Goal: Information Seeking & Learning: Learn about a topic

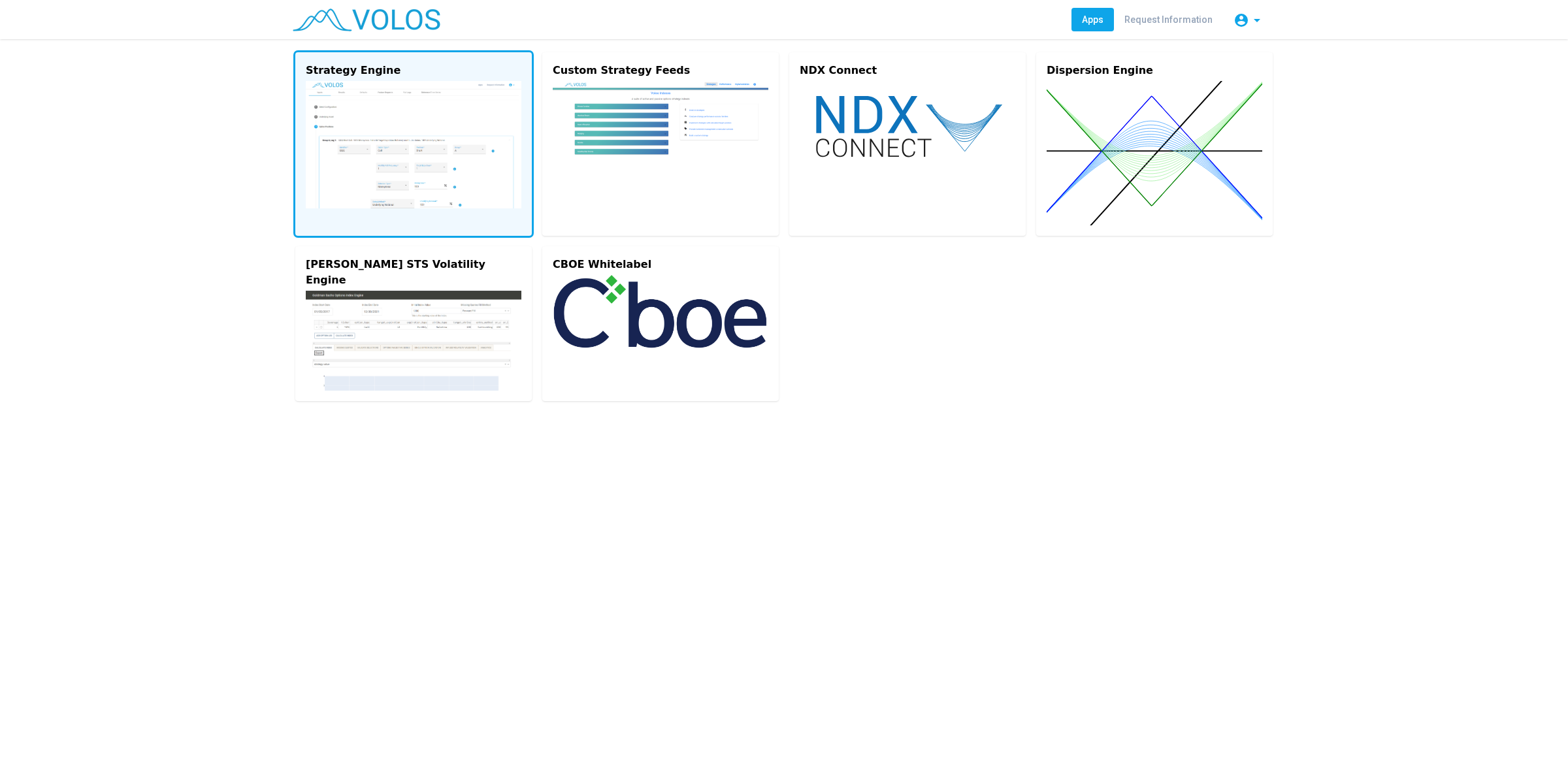
click at [476, 171] on img at bounding box center [413, 145] width 215 height 128
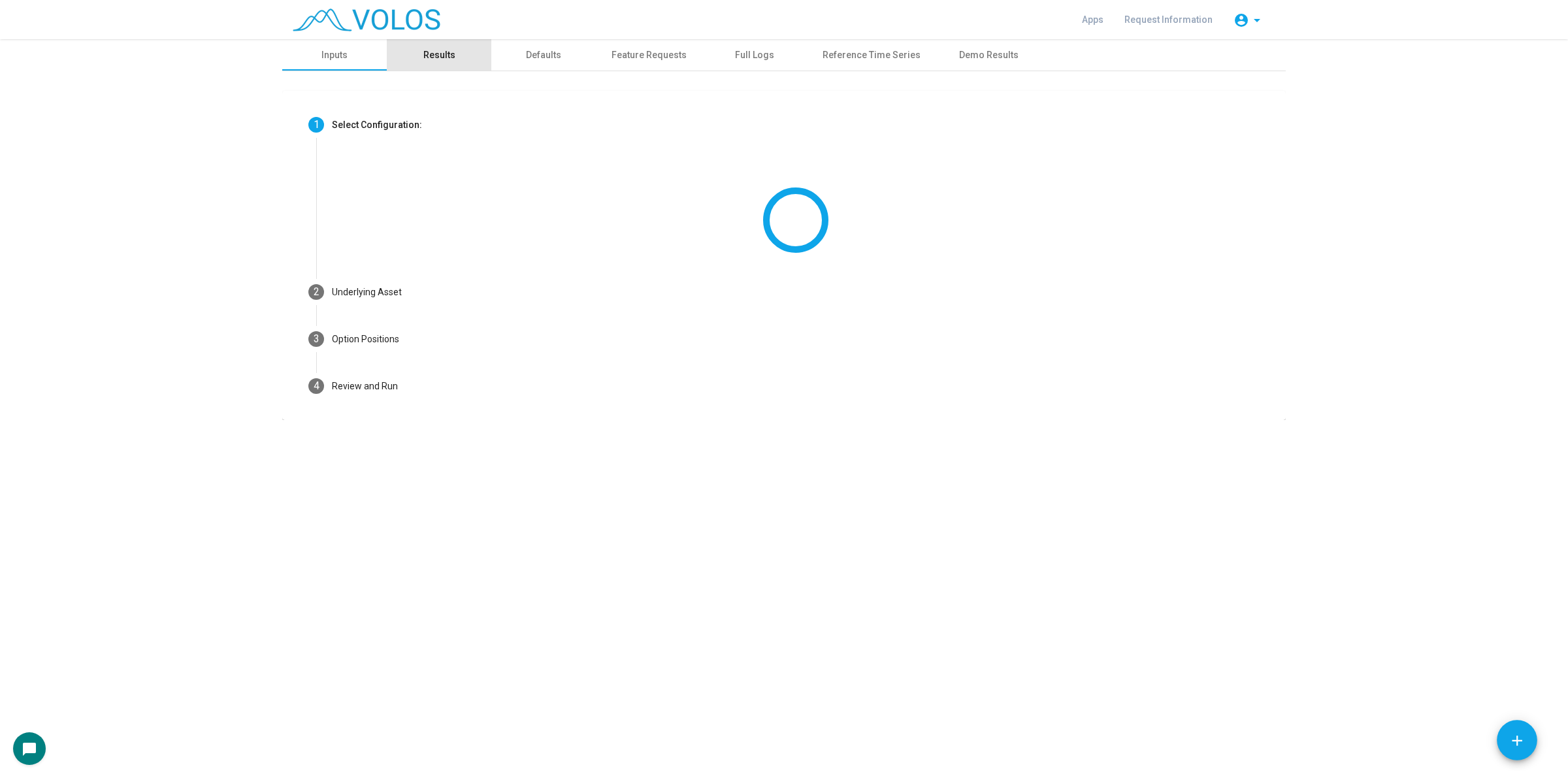
click at [445, 63] on div "Results" at bounding box center [439, 54] width 105 height 31
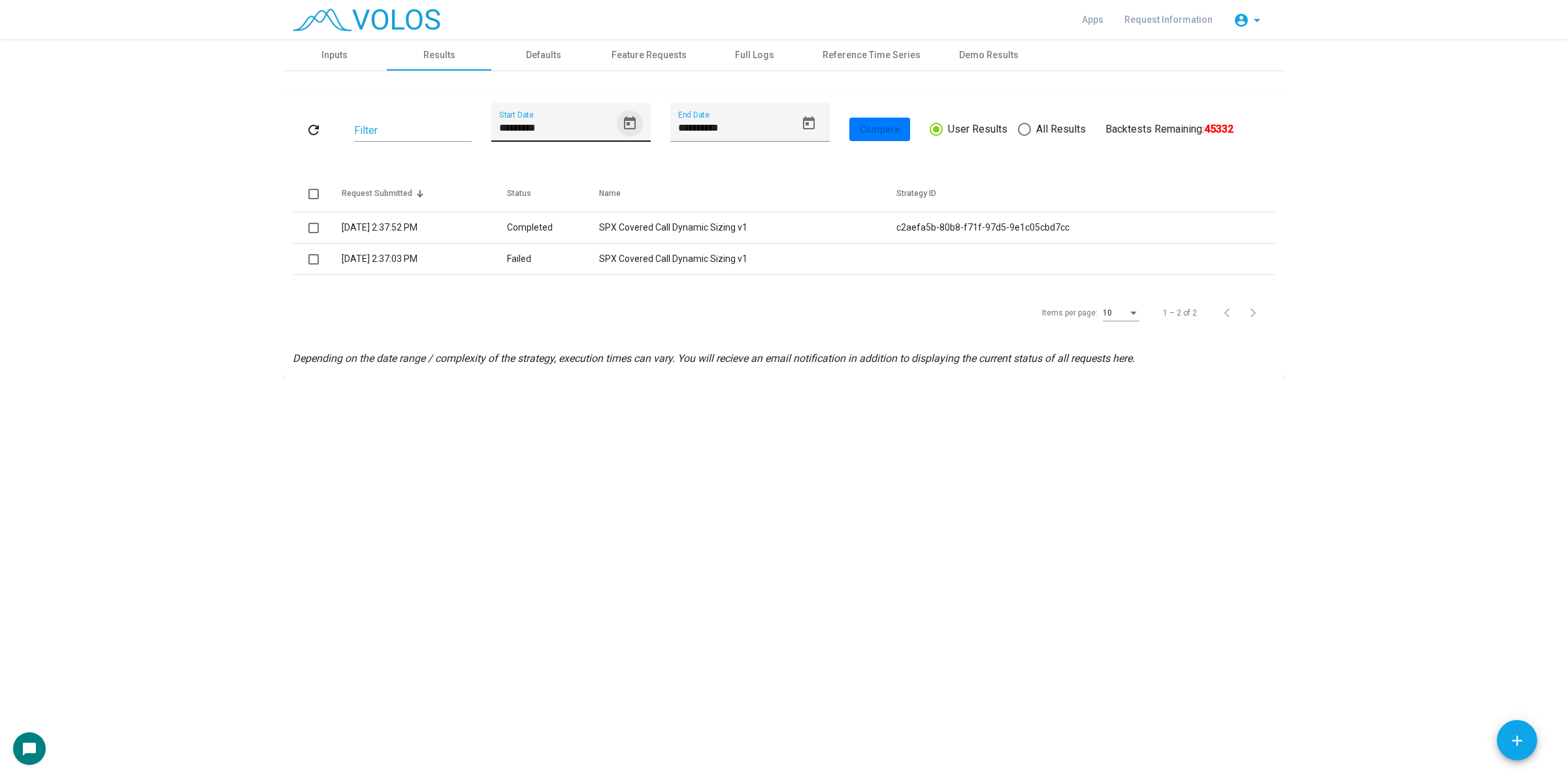
click at [619, 122] on button "Open calendar" at bounding box center [630, 123] width 26 height 26
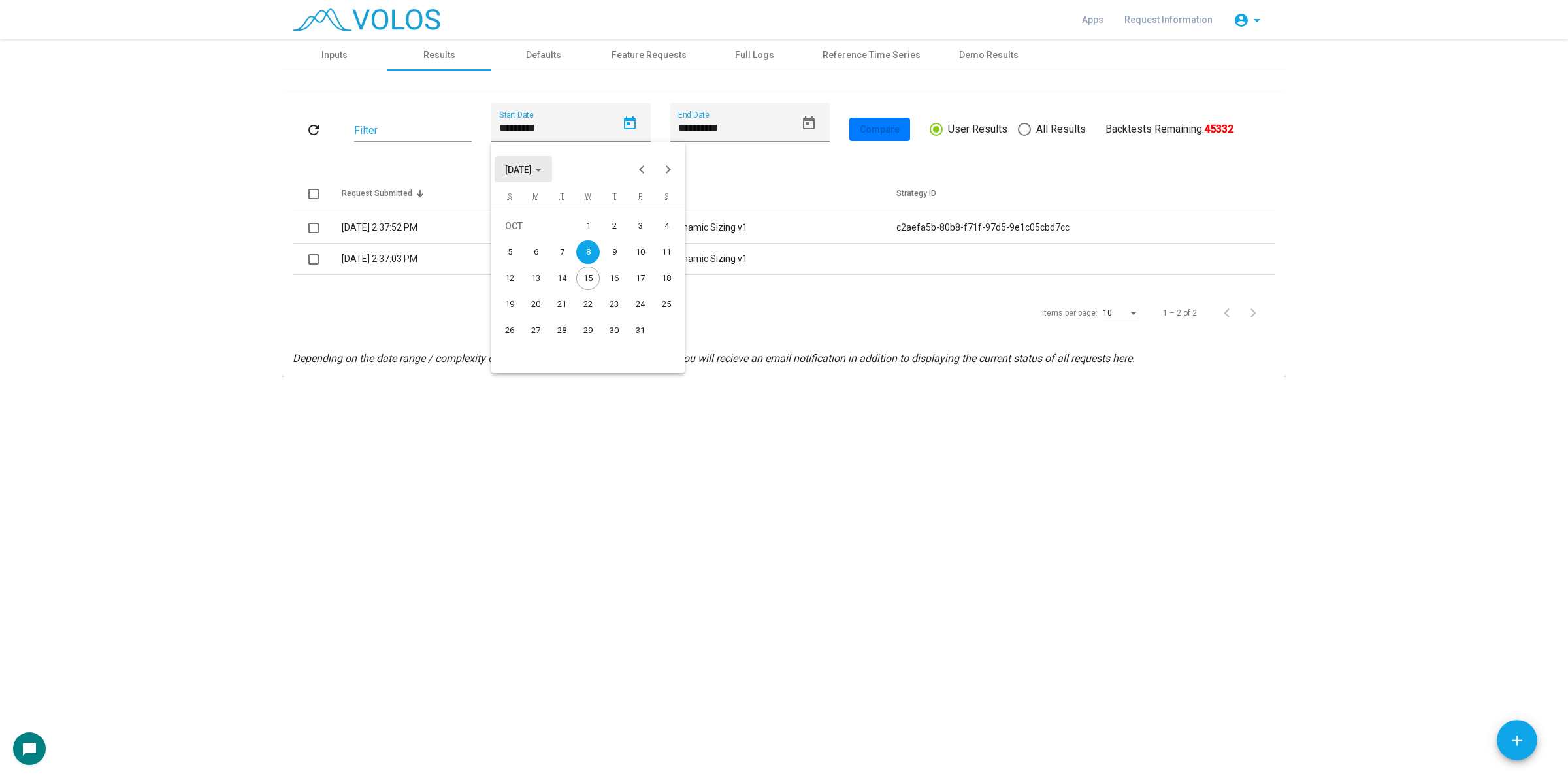
click at [532, 168] on span "OCT 2025" at bounding box center [518, 170] width 26 height 10
click at [525, 213] on div "2016" at bounding box center [520, 210] width 41 height 24
click at [530, 242] on div "JAN" at bounding box center [520, 236] width 41 height 24
click at [533, 245] on div "4" at bounding box center [536, 253] width 24 height 24
type input "********"
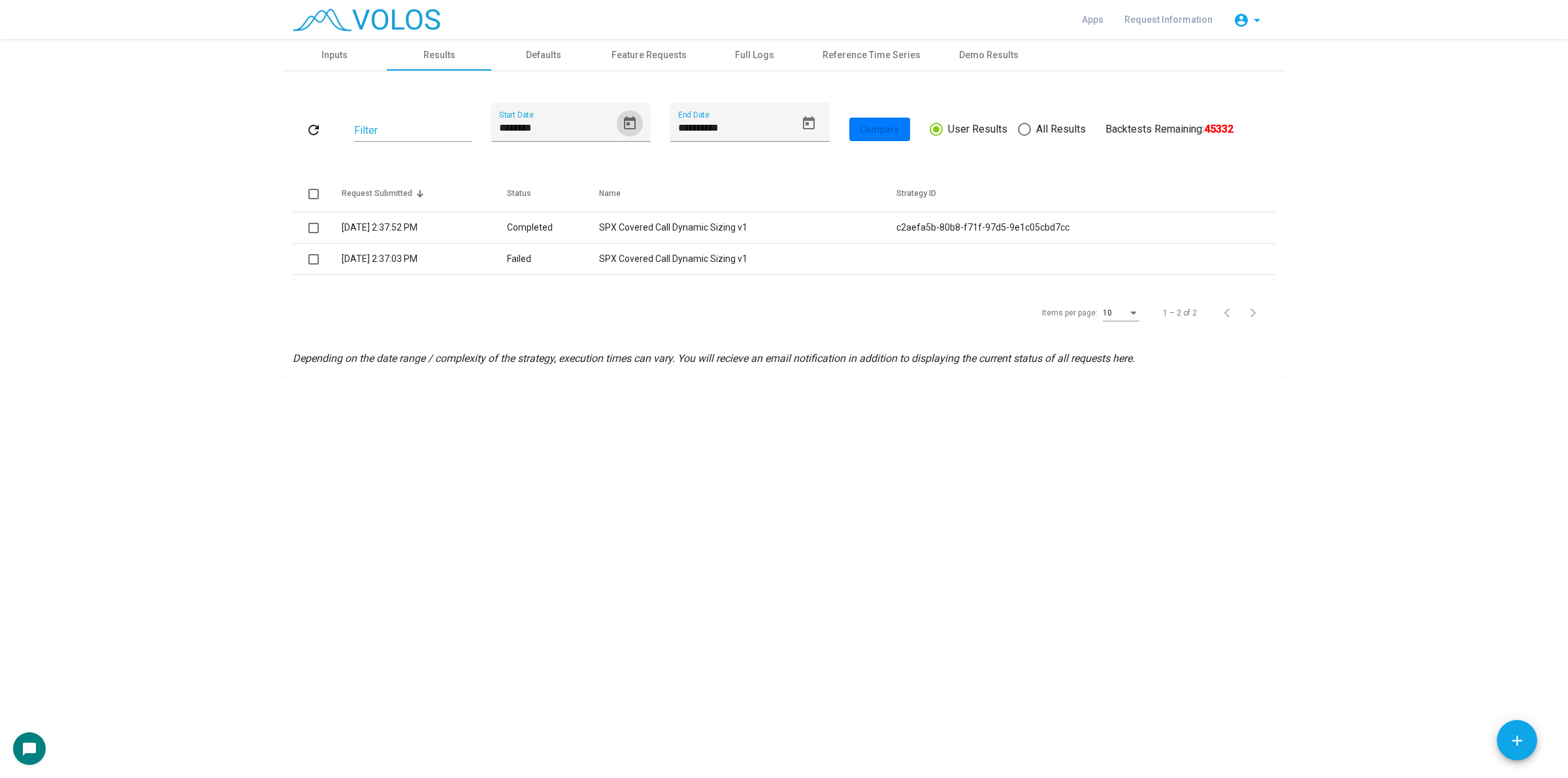
click at [322, 131] on button "refresh" at bounding box center [313, 129] width 42 height 24
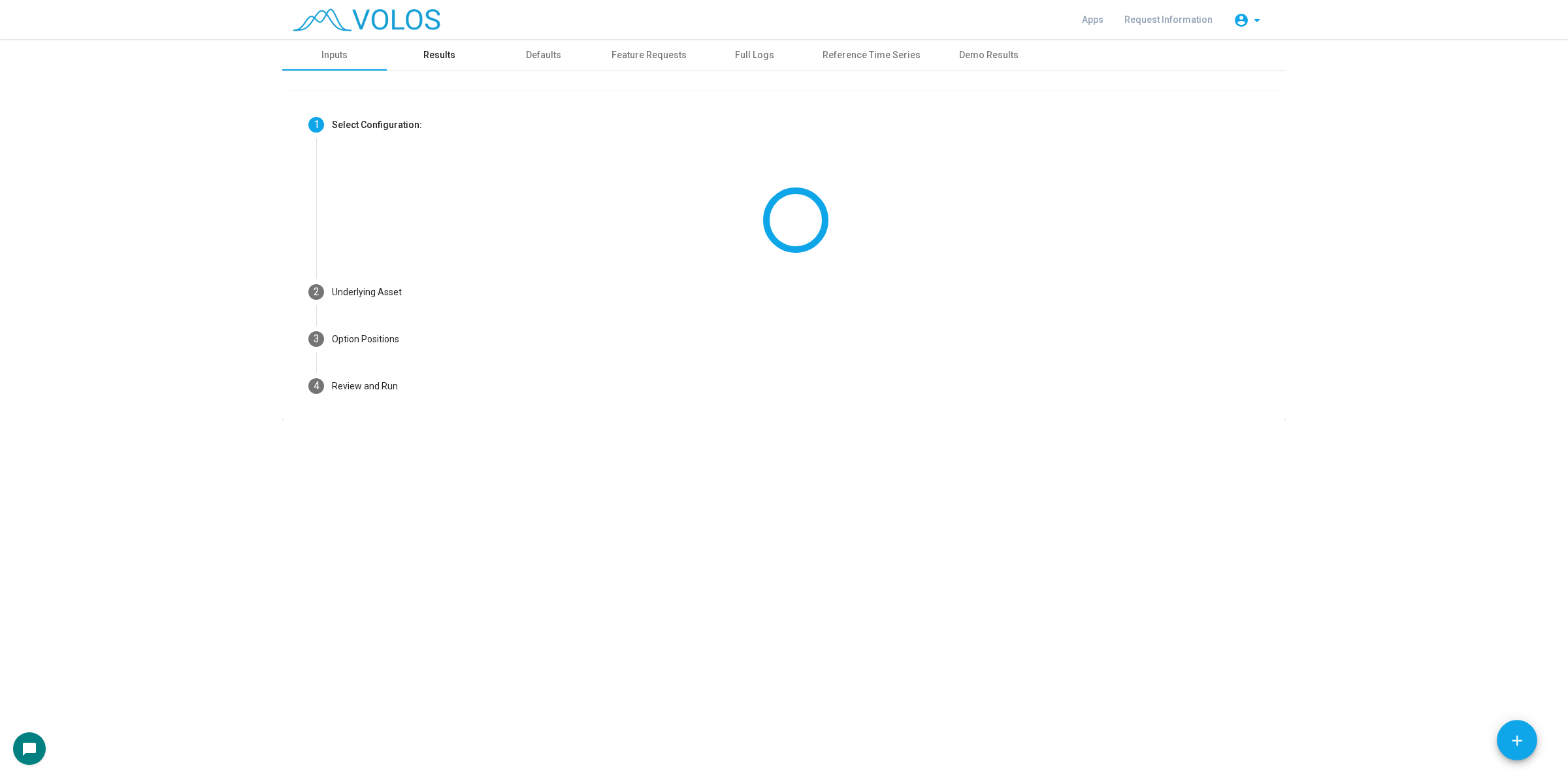
click at [453, 57] on div "Results" at bounding box center [440, 55] width 32 height 14
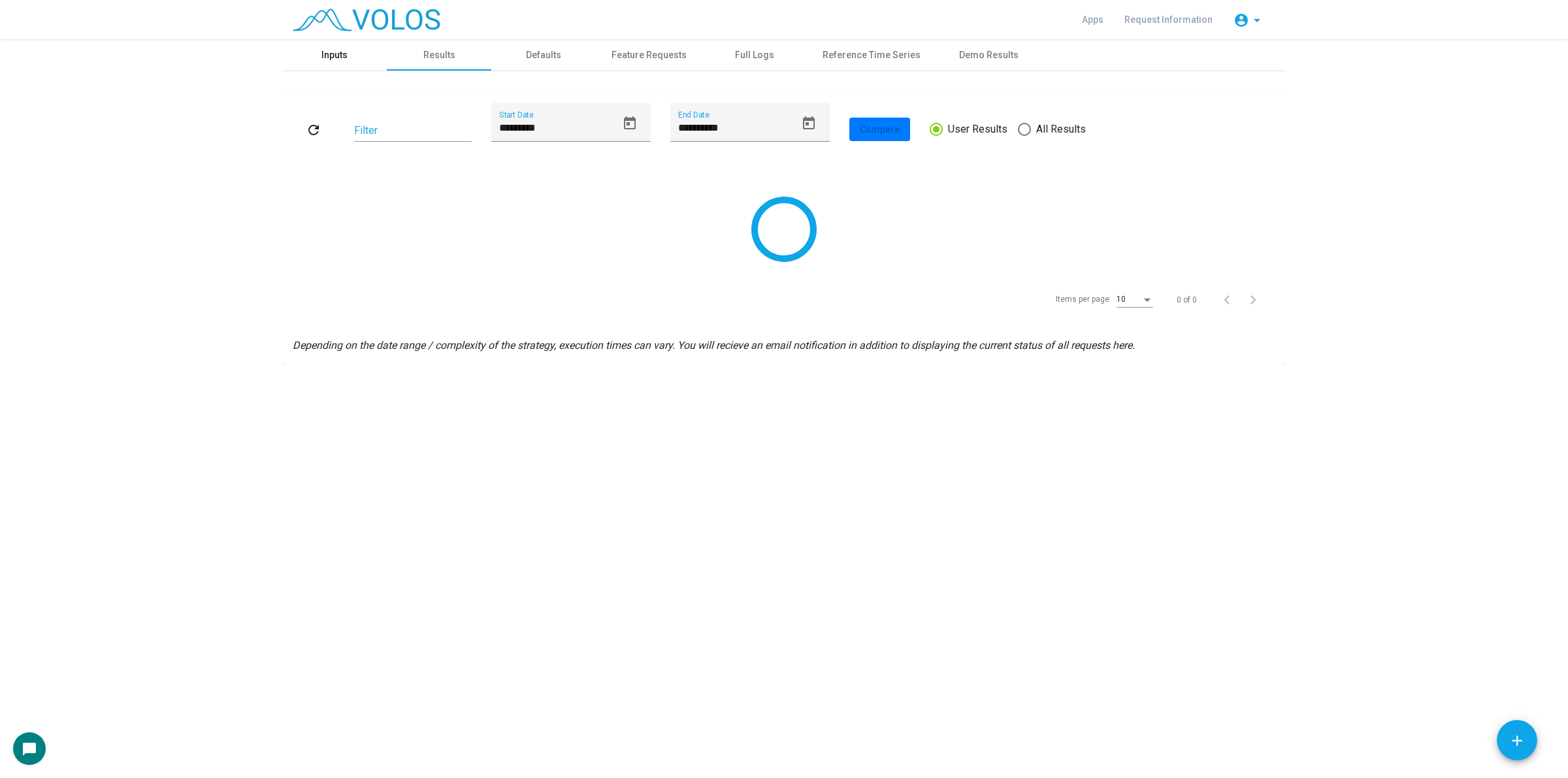
click at [351, 56] on div "Inputs" at bounding box center [334, 54] width 105 height 31
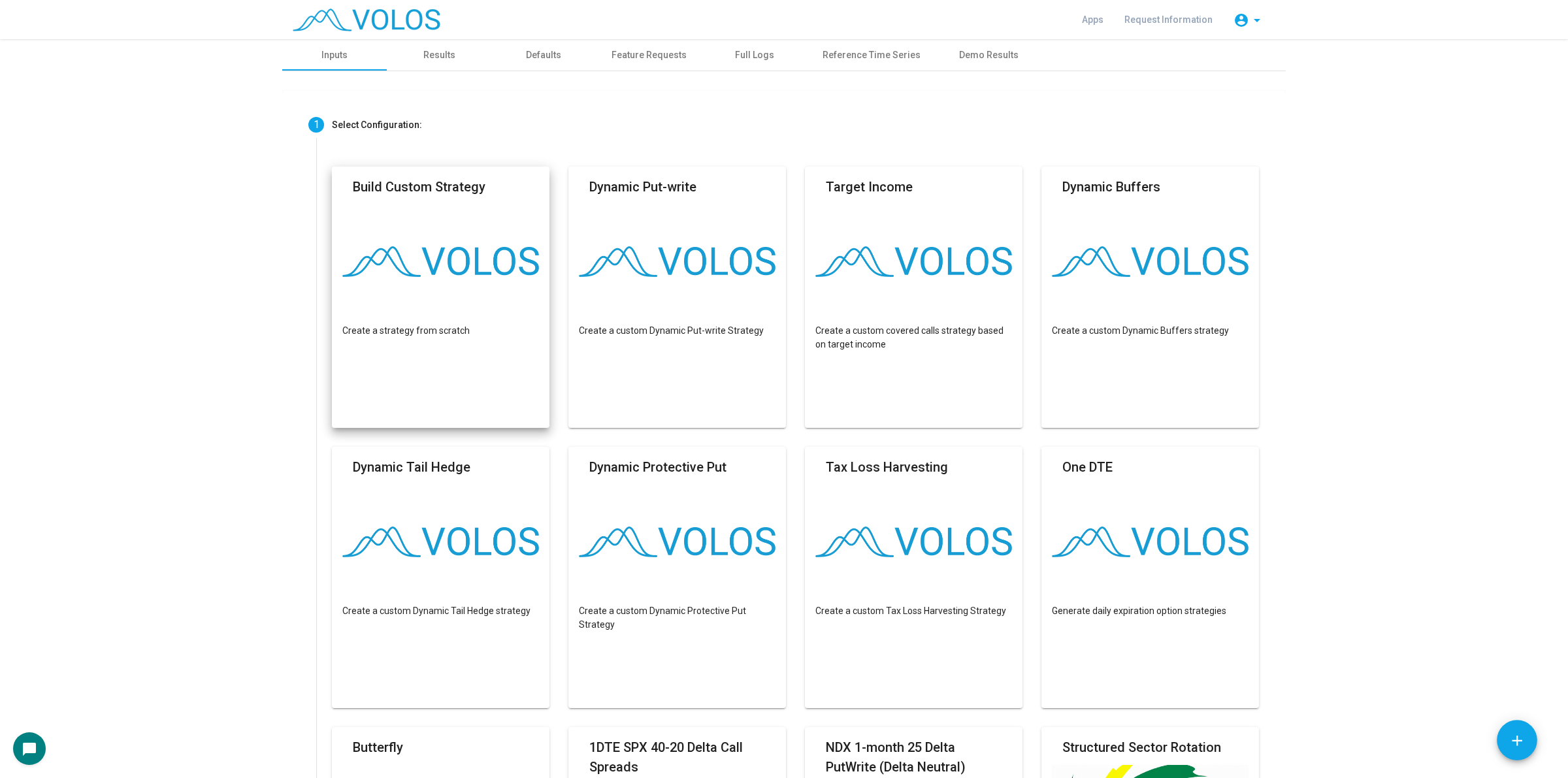
click at [409, 190] on mat-card-title "Build Custom Strategy" at bounding box center [419, 186] width 133 height 20
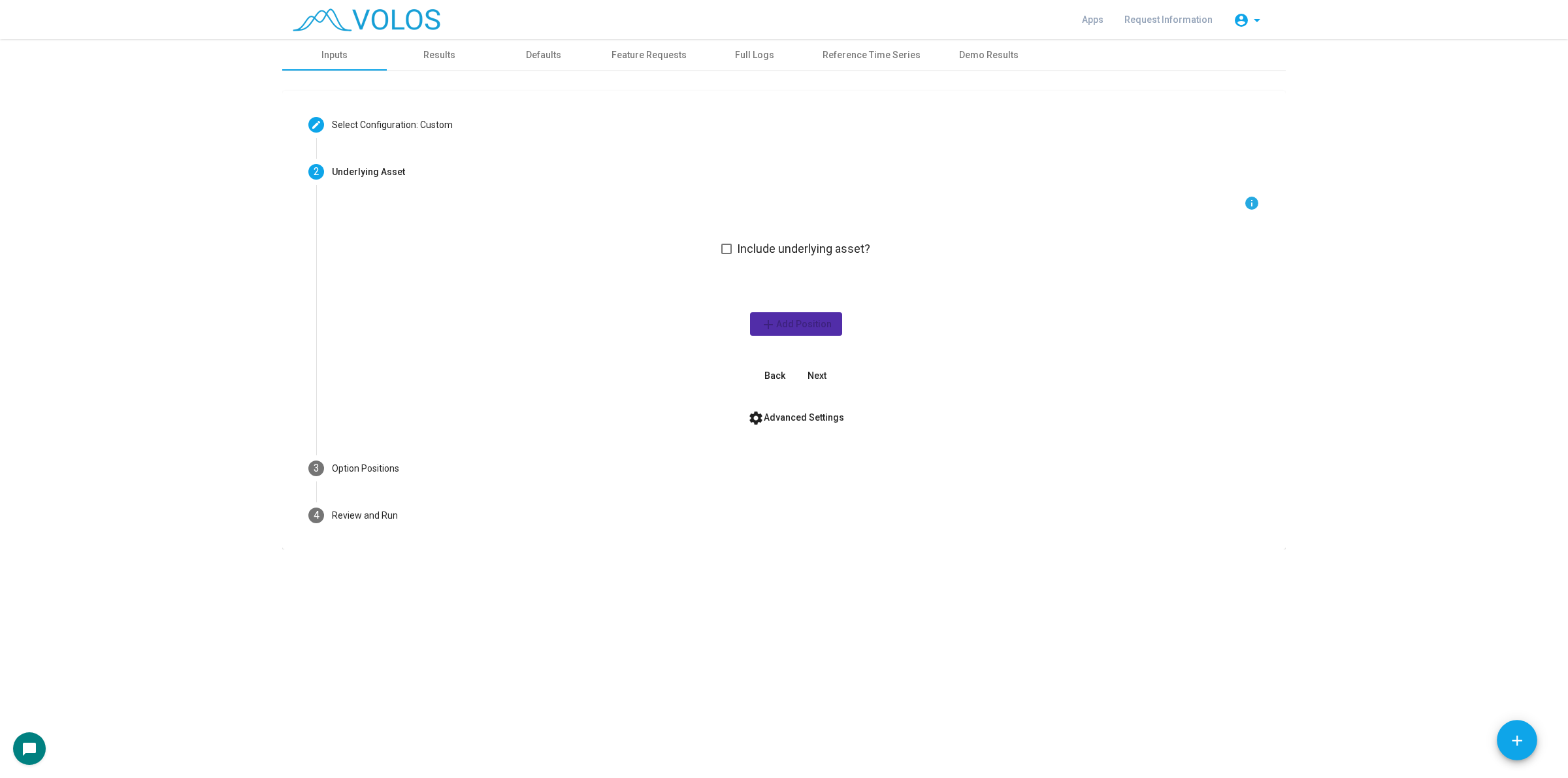
click at [818, 390] on form "info Include underlying asset? add Add Position Back Next settings Advanced Set…" at bounding box center [795, 312] width 928 height 234
click at [813, 378] on span "Next" at bounding box center [817, 375] width 19 height 10
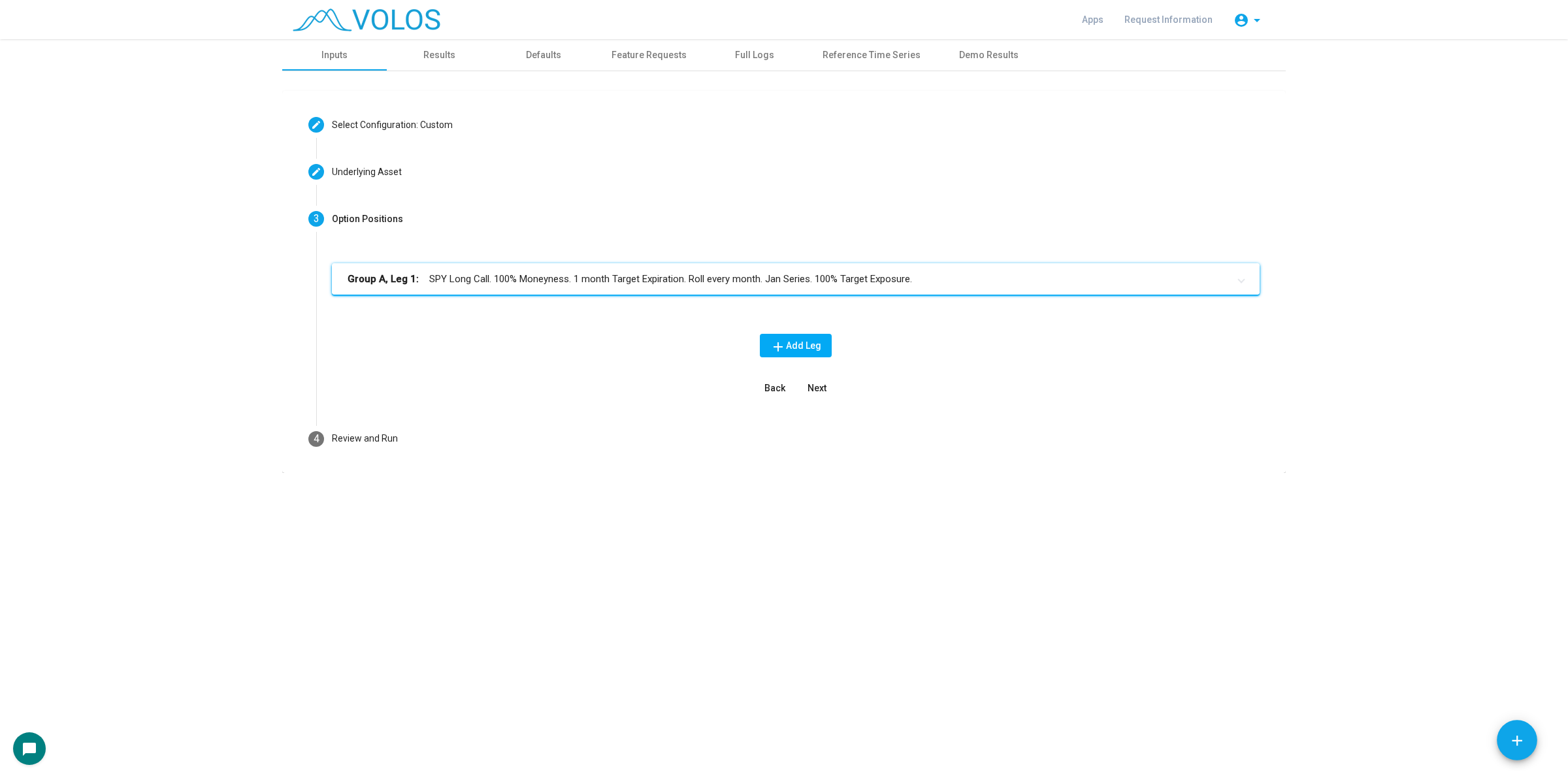
click at [619, 286] on mat-expansion-panel-header "Group A, Leg 1: SPY Long Call. 100% Moneyness. 1 month Target Expiration. Roll …" at bounding box center [795, 279] width 928 height 31
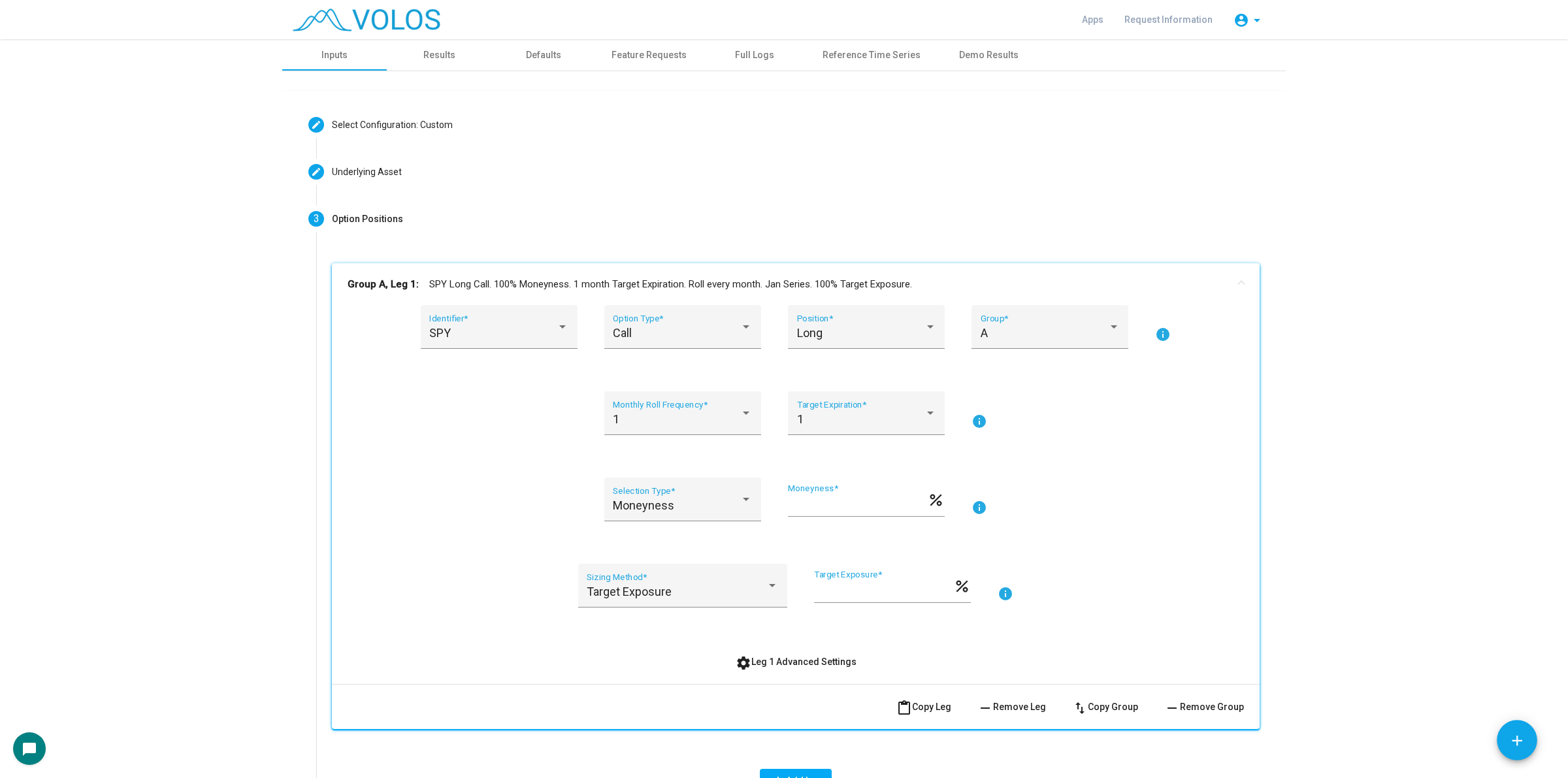
click at [488, 349] on div "SPY Identifier *" at bounding box center [499, 335] width 157 height 60
click at [486, 338] on div "SPY" at bounding box center [493, 332] width 128 height 13
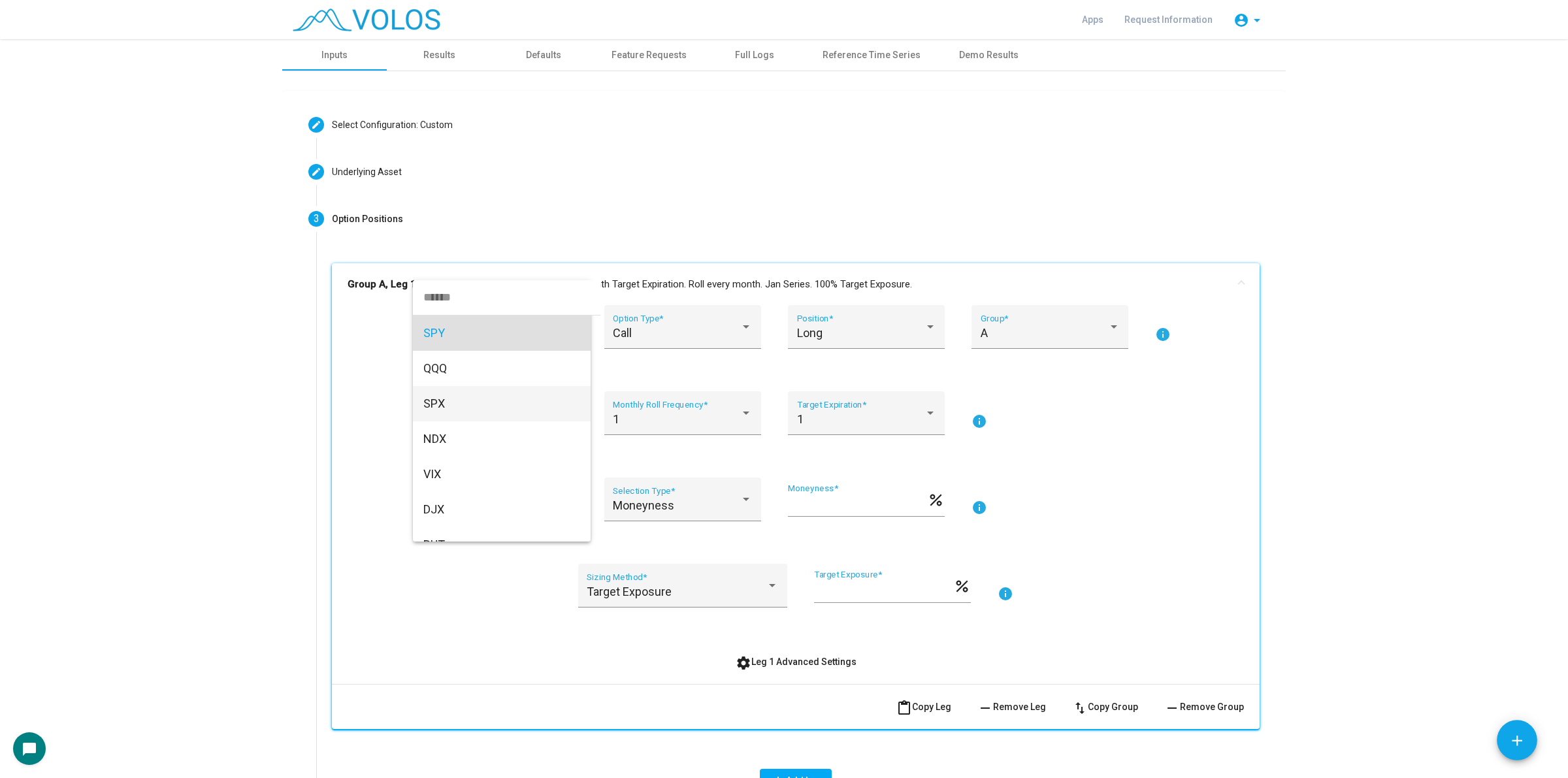
click at [476, 394] on span "SPX" at bounding box center [502, 403] width 157 height 35
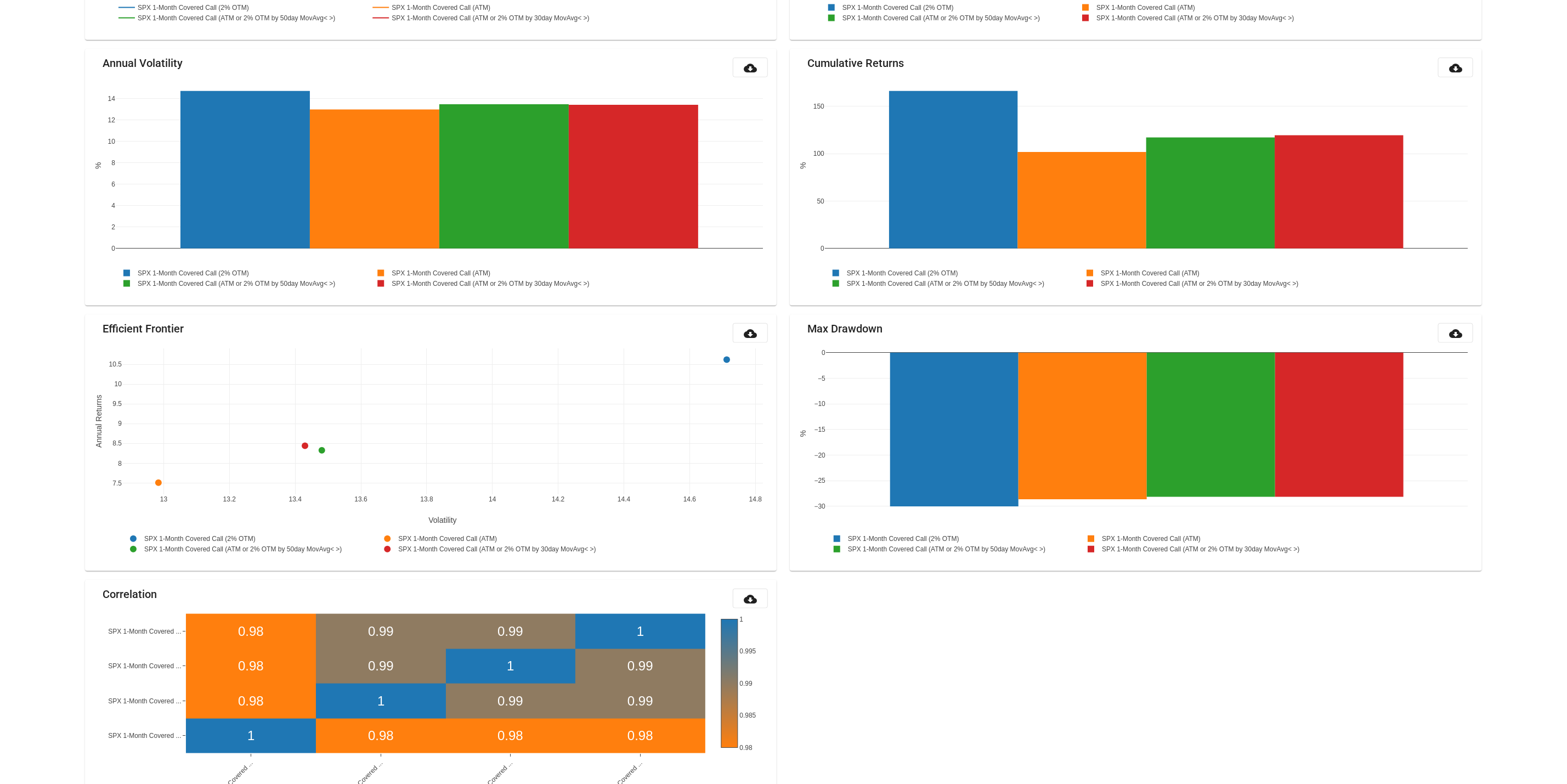
scroll to position [883, 0]
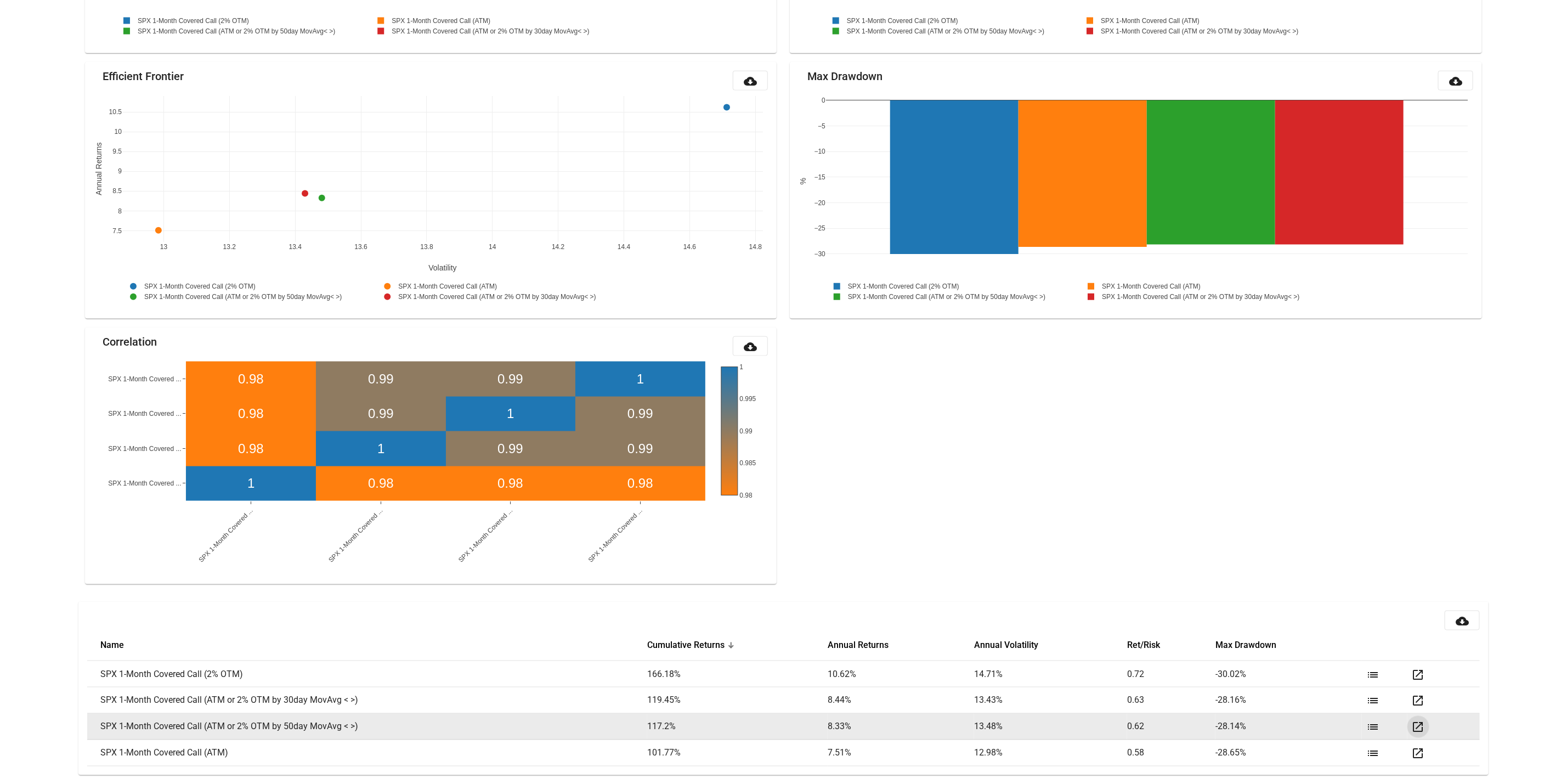
click at [1419, 725] on mat-icon "open_in_new" at bounding box center [1418, 727] width 13 height 13
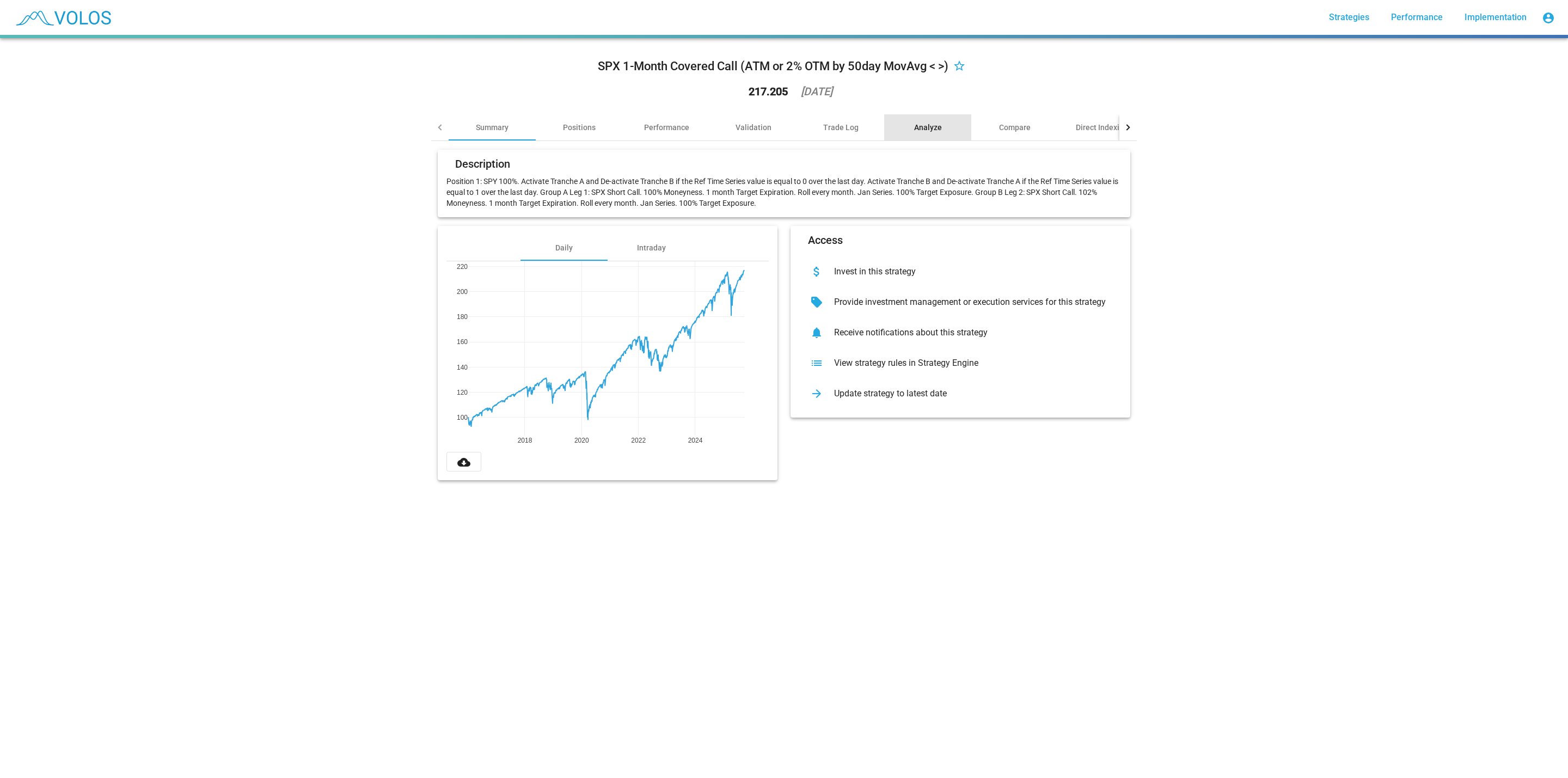
click at [908, 125] on div "Analyze" at bounding box center [927, 127] width 87 height 26
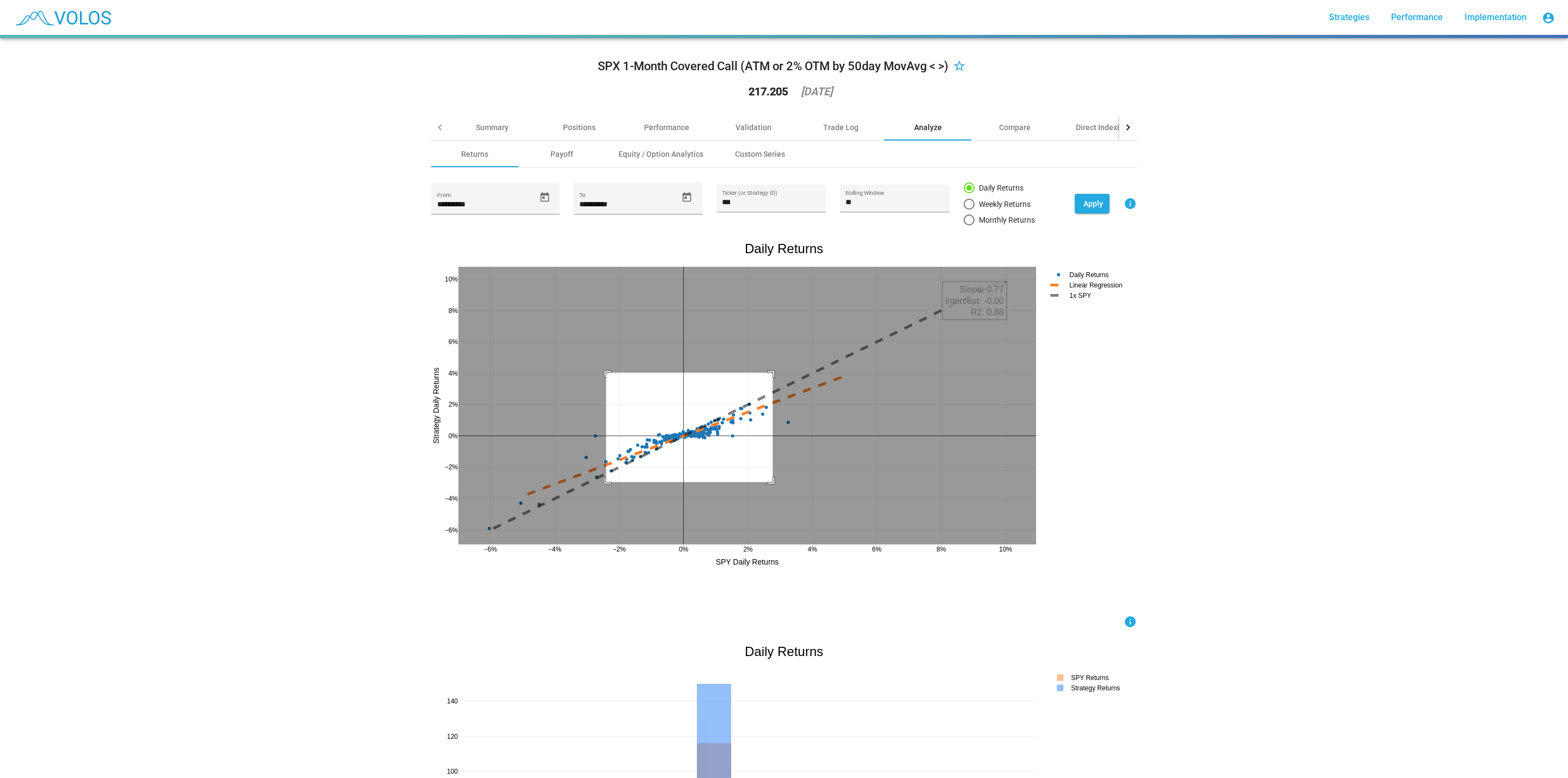
drag, startPoint x: 600, startPoint y: 373, endPoint x: 768, endPoint y: 483, distance: 200.8
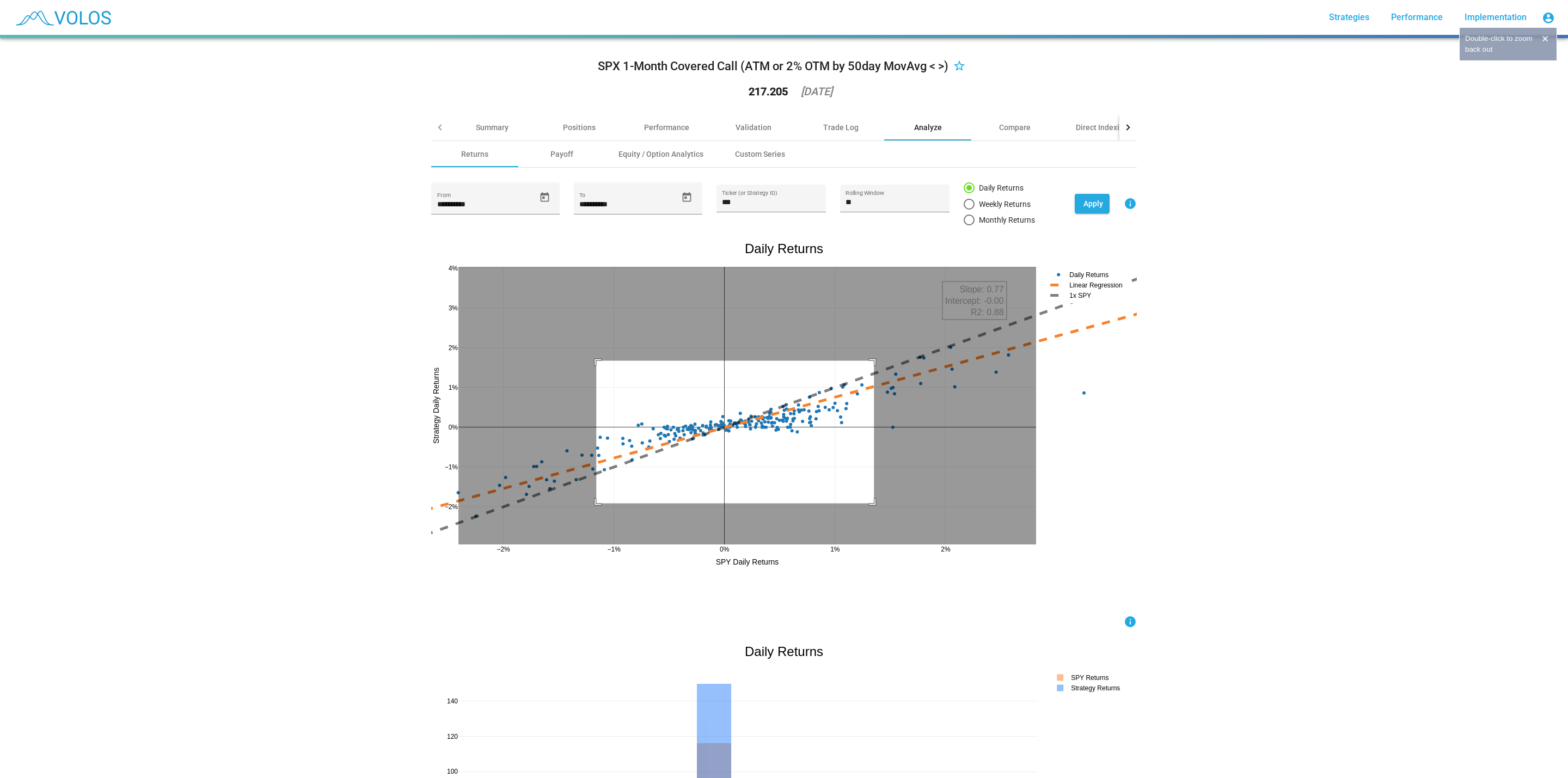
drag, startPoint x: 590, startPoint y: 361, endPoint x: 868, endPoint y: 503, distance: 312.2
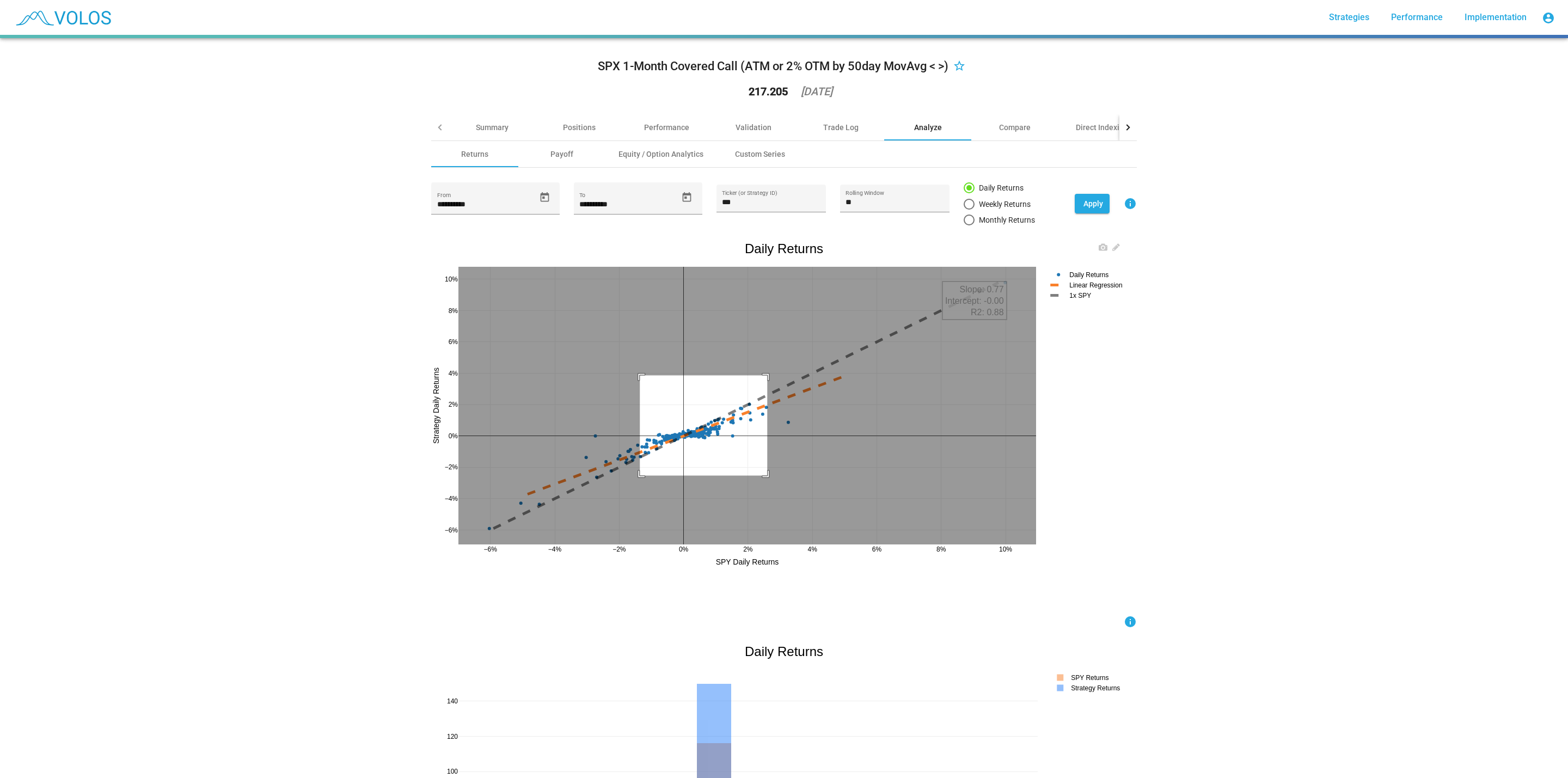
drag, startPoint x: 761, startPoint y: 376, endPoint x: 616, endPoint y: 483, distance: 180.2
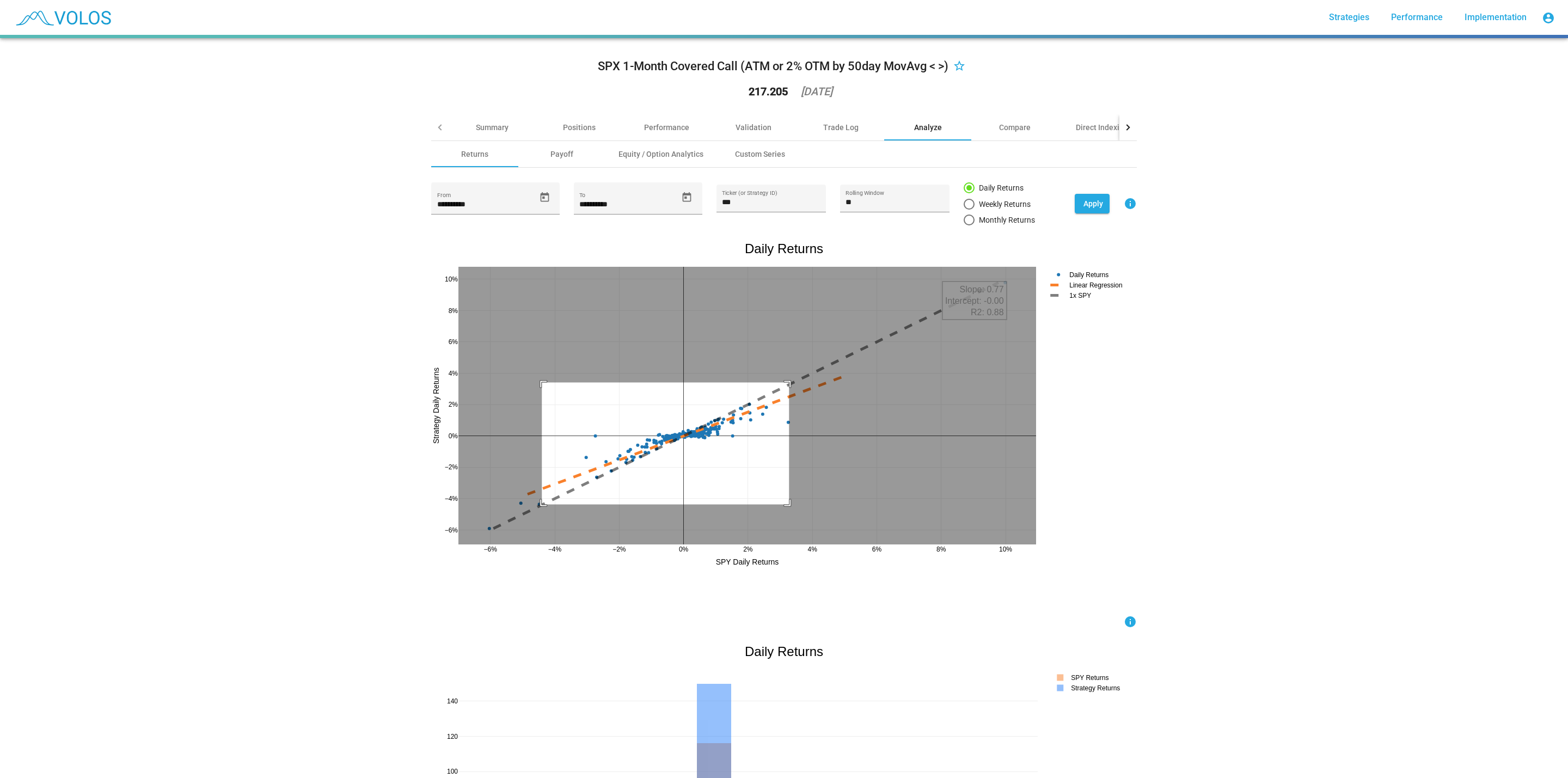
drag, startPoint x: 783, startPoint y: 383, endPoint x: 536, endPoint y: 507, distance: 276.4
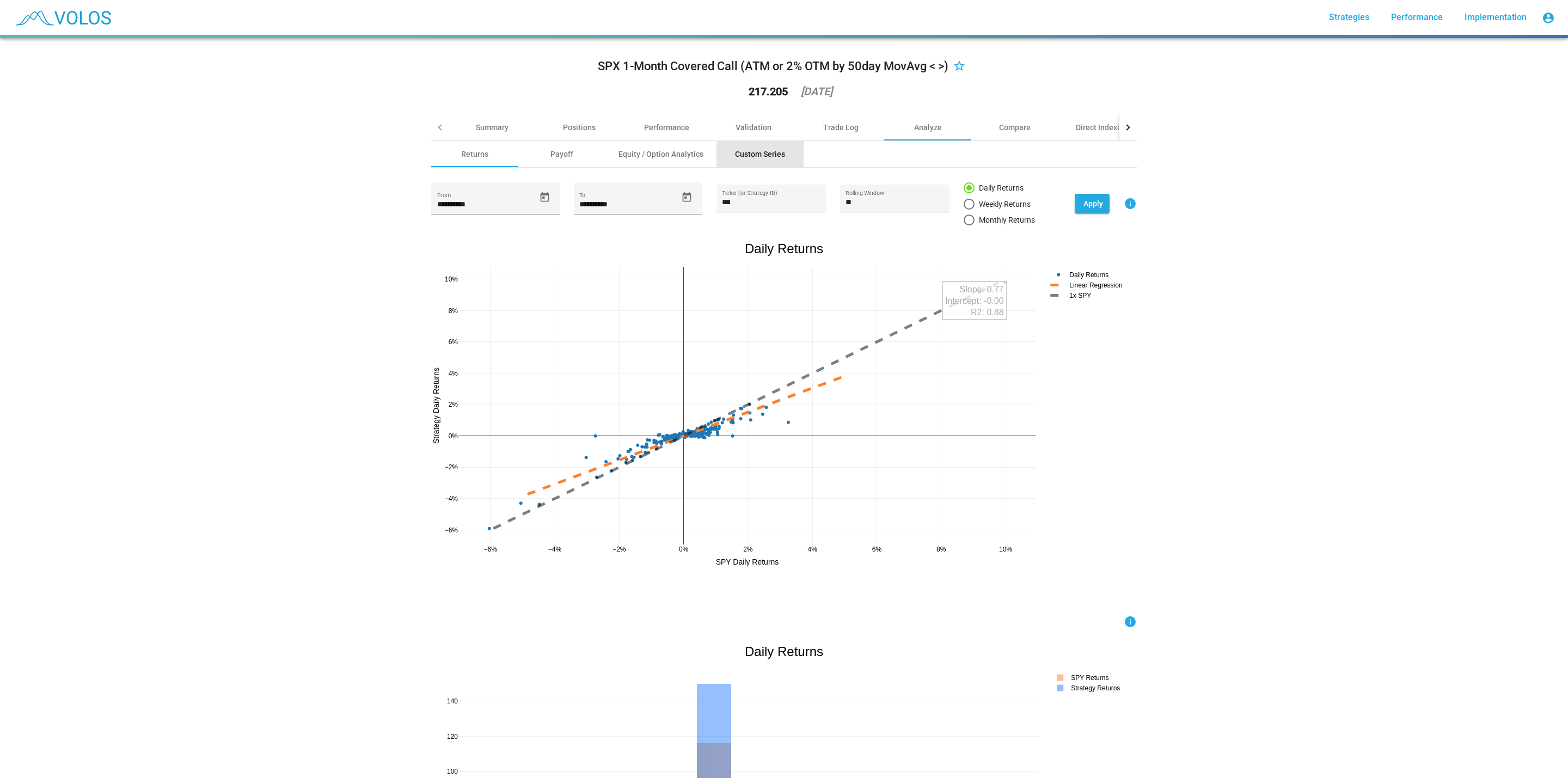
click at [771, 152] on div "Custom Series" at bounding box center [760, 154] width 50 height 11
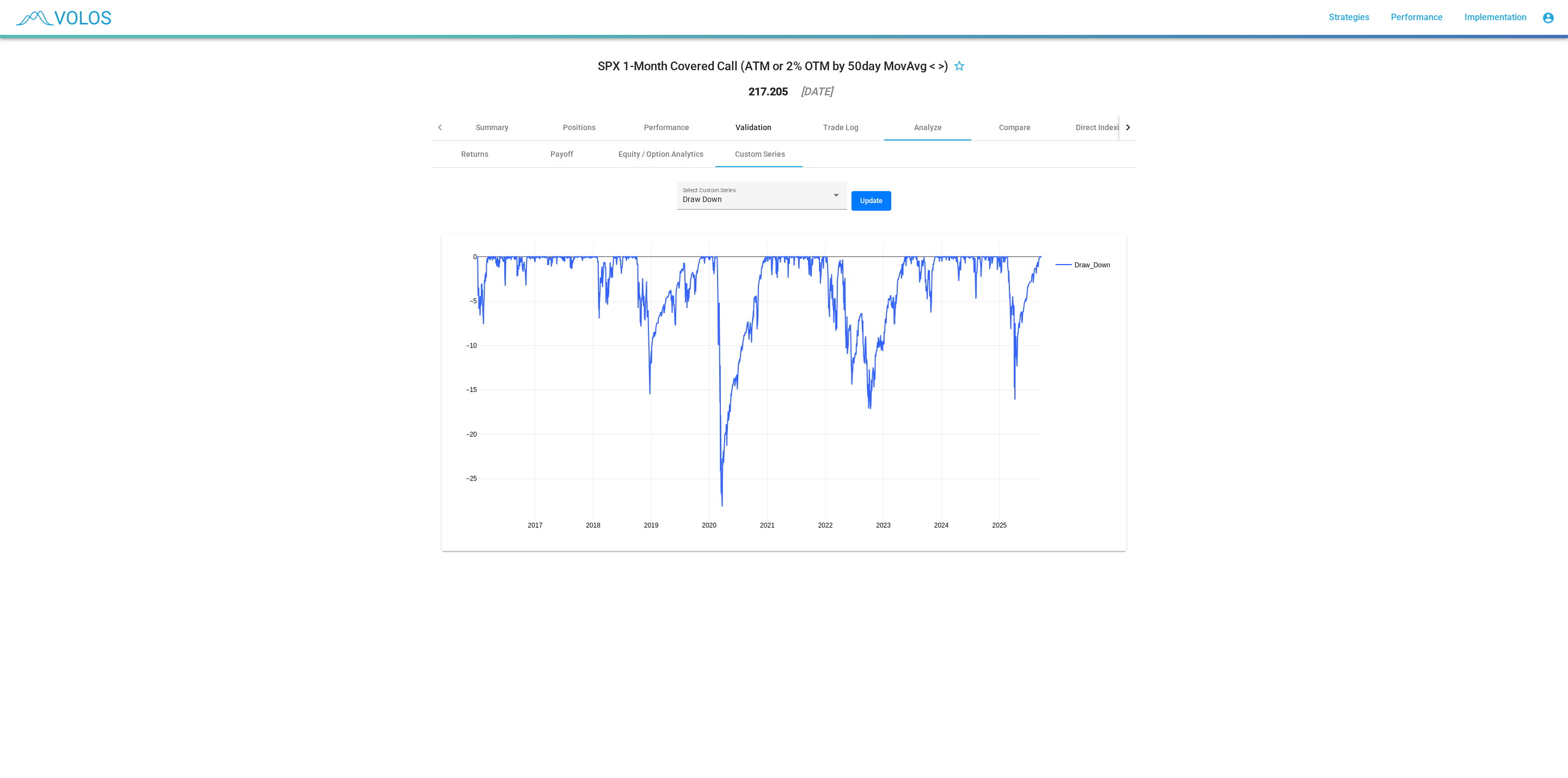
click at [736, 125] on div "Validation" at bounding box center [754, 127] width 36 height 11
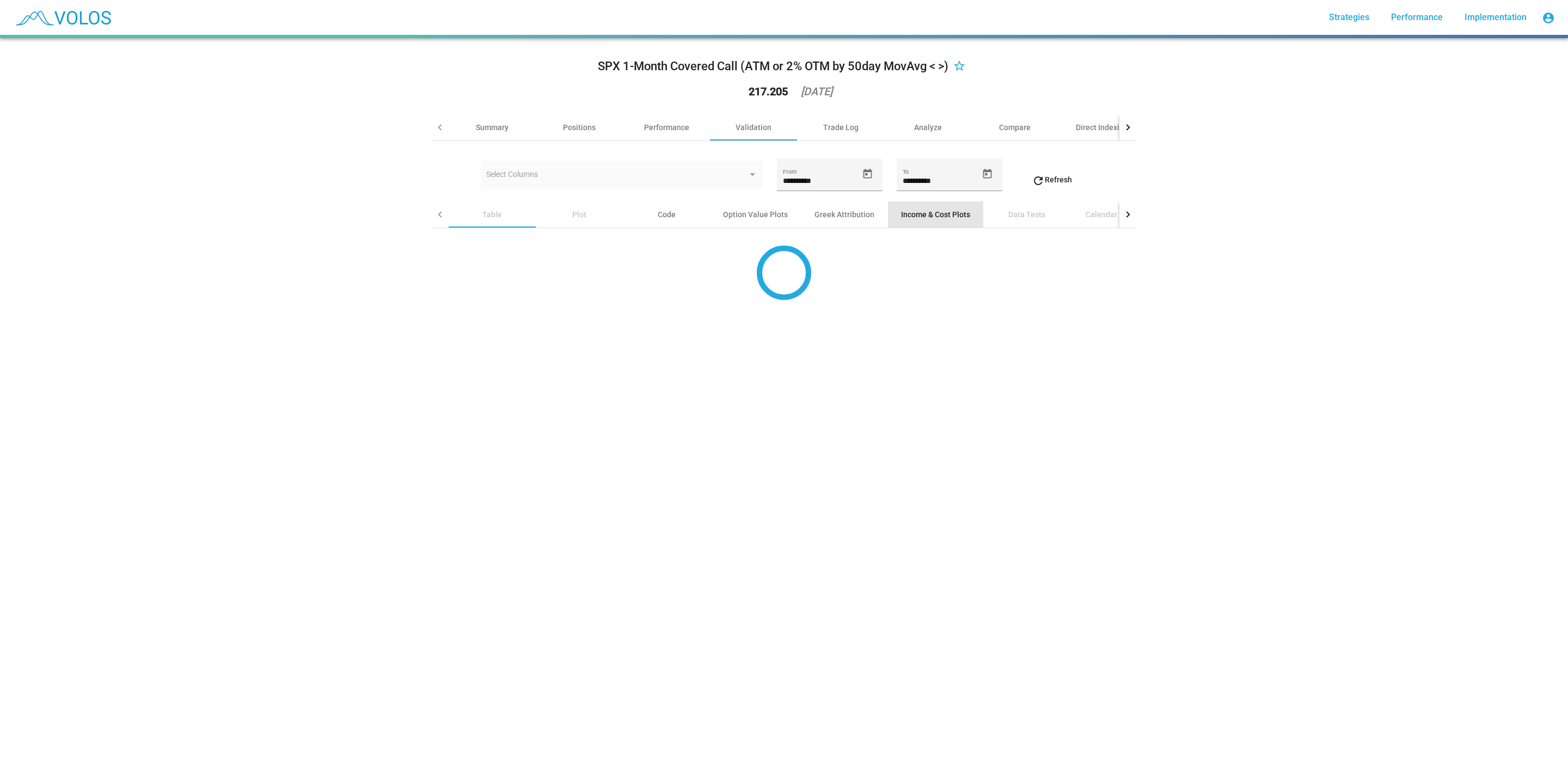
click at [903, 216] on div "Income & Cost Plots" at bounding box center [936, 214] width 69 height 11
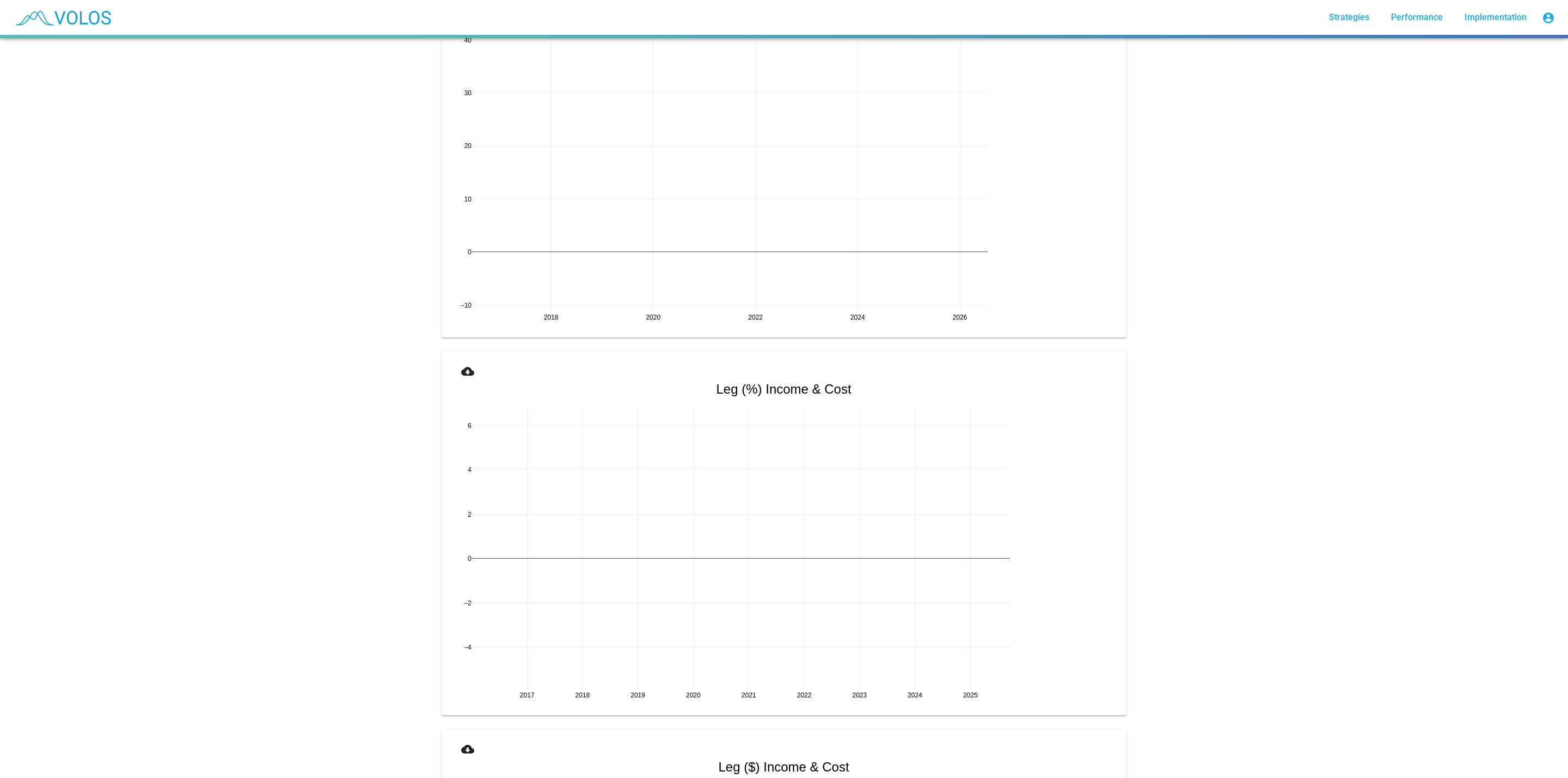
scroll to position [653, 0]
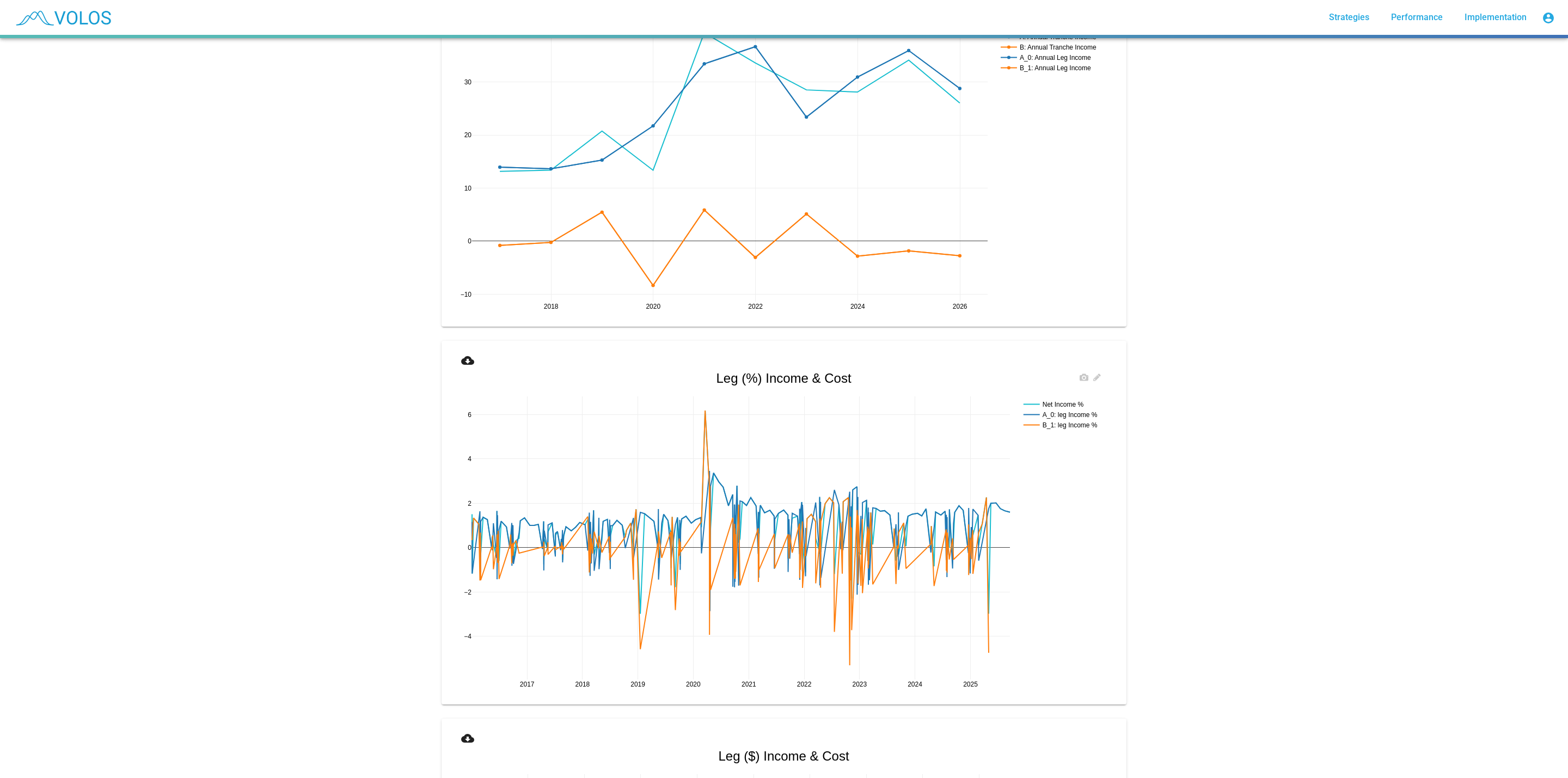
click at [1067, 398] on rect at bounding box center [1065, 414] width 90 height 36
click at [1065, 404] on rect at bounding box center [1064, 404] width 86 height 11
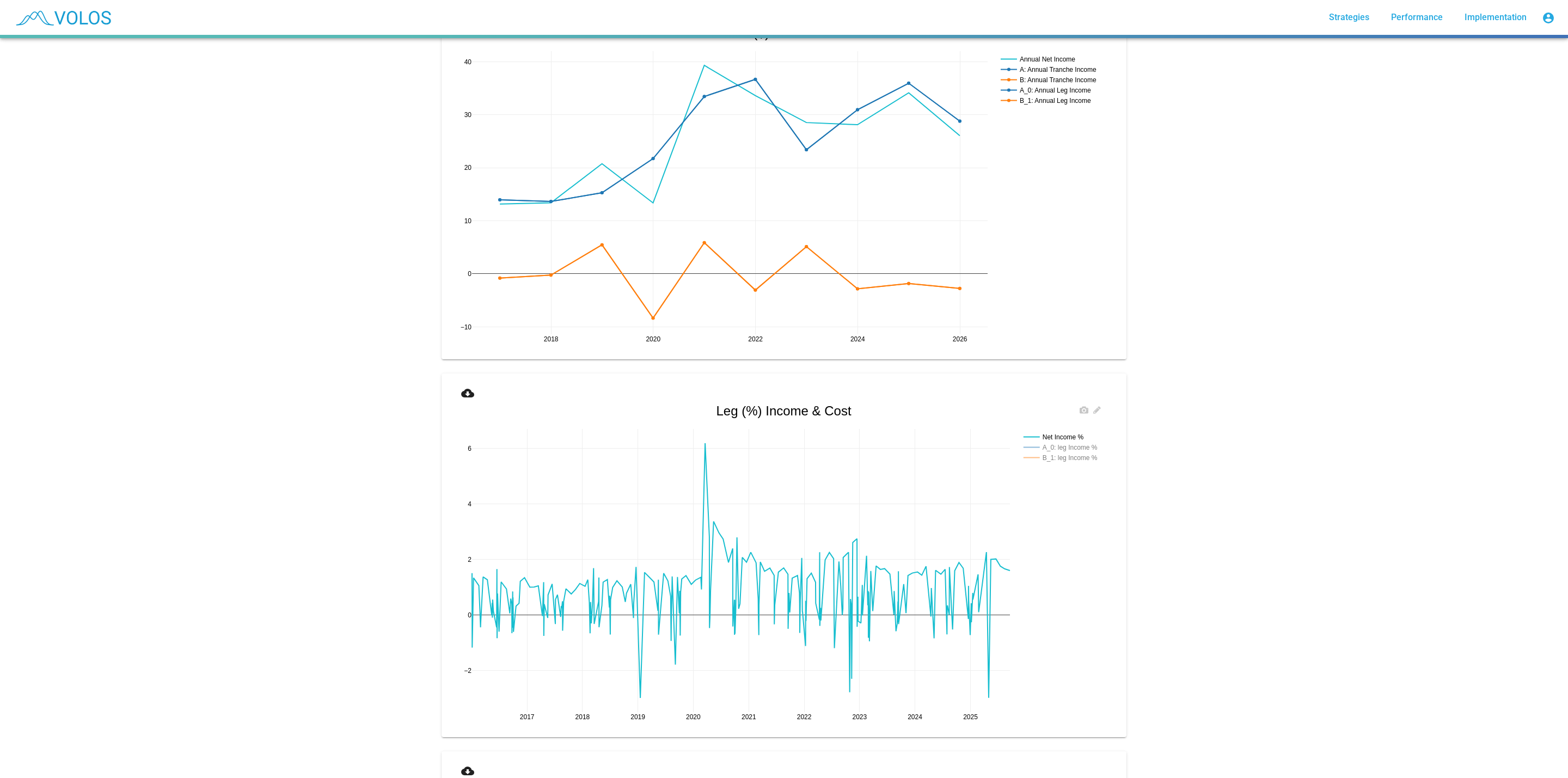
scroll to position [571, 0]
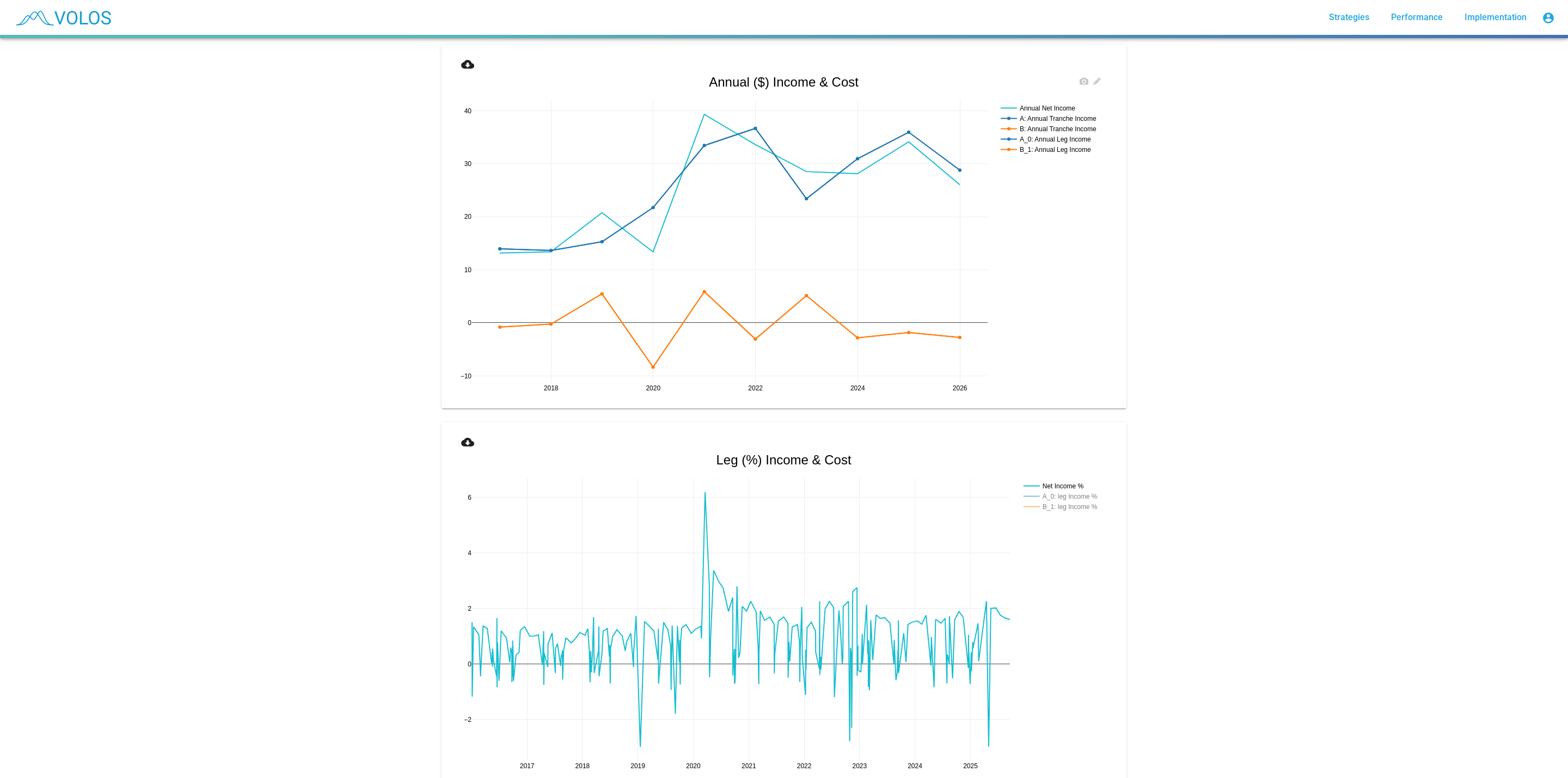
click at [1046, 105] on rect at bounding box center [1053, 108] width 110 height 11
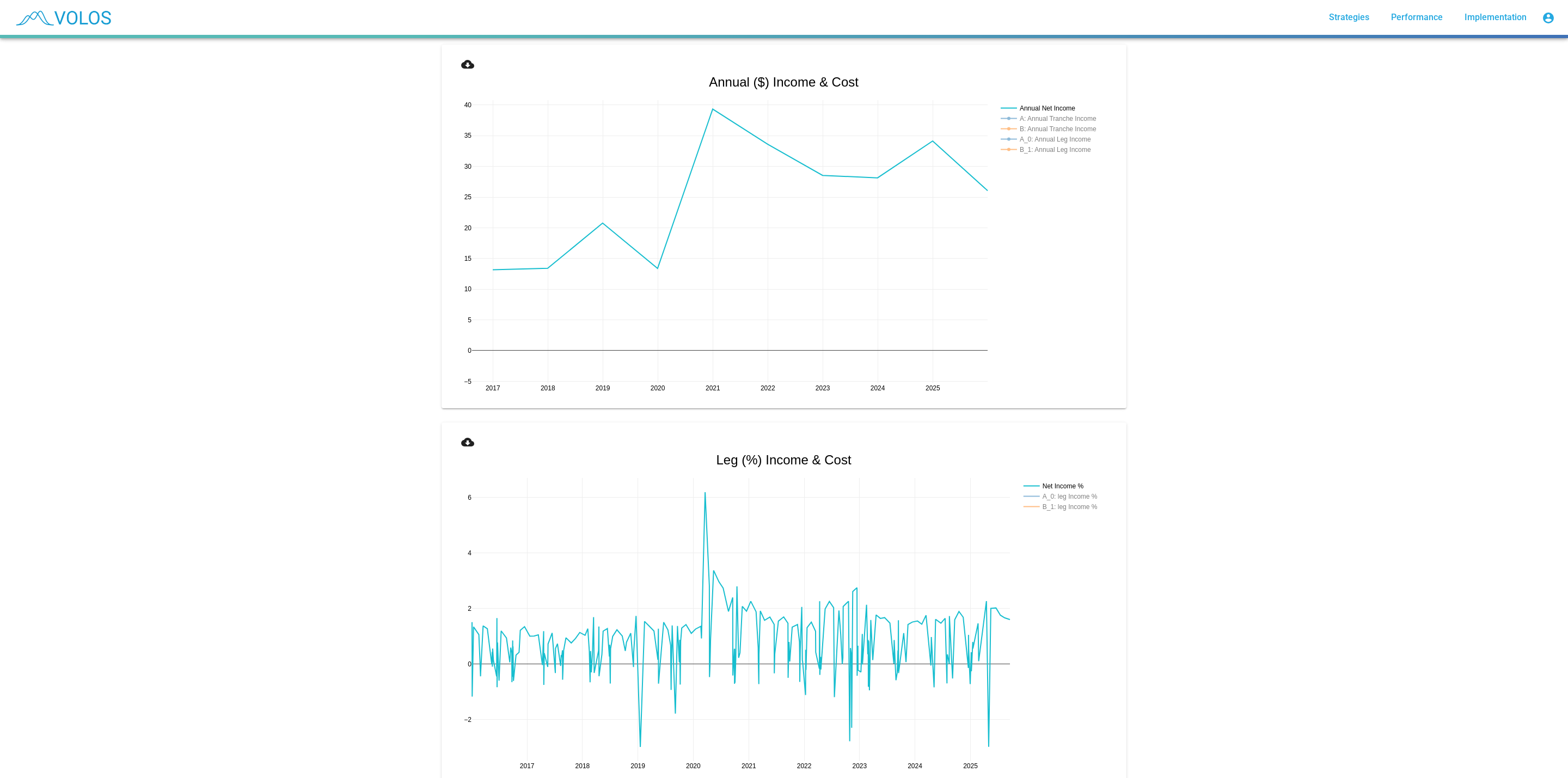
drag, startPoint x: 464, startPoint y: 388, endPoint x: 485, endPoint y: 283, distance: 107.1
drag, startPoint x: 461, startPoint y: 97, endPoint x: 467, endPoint y: 135, distance: 38.5
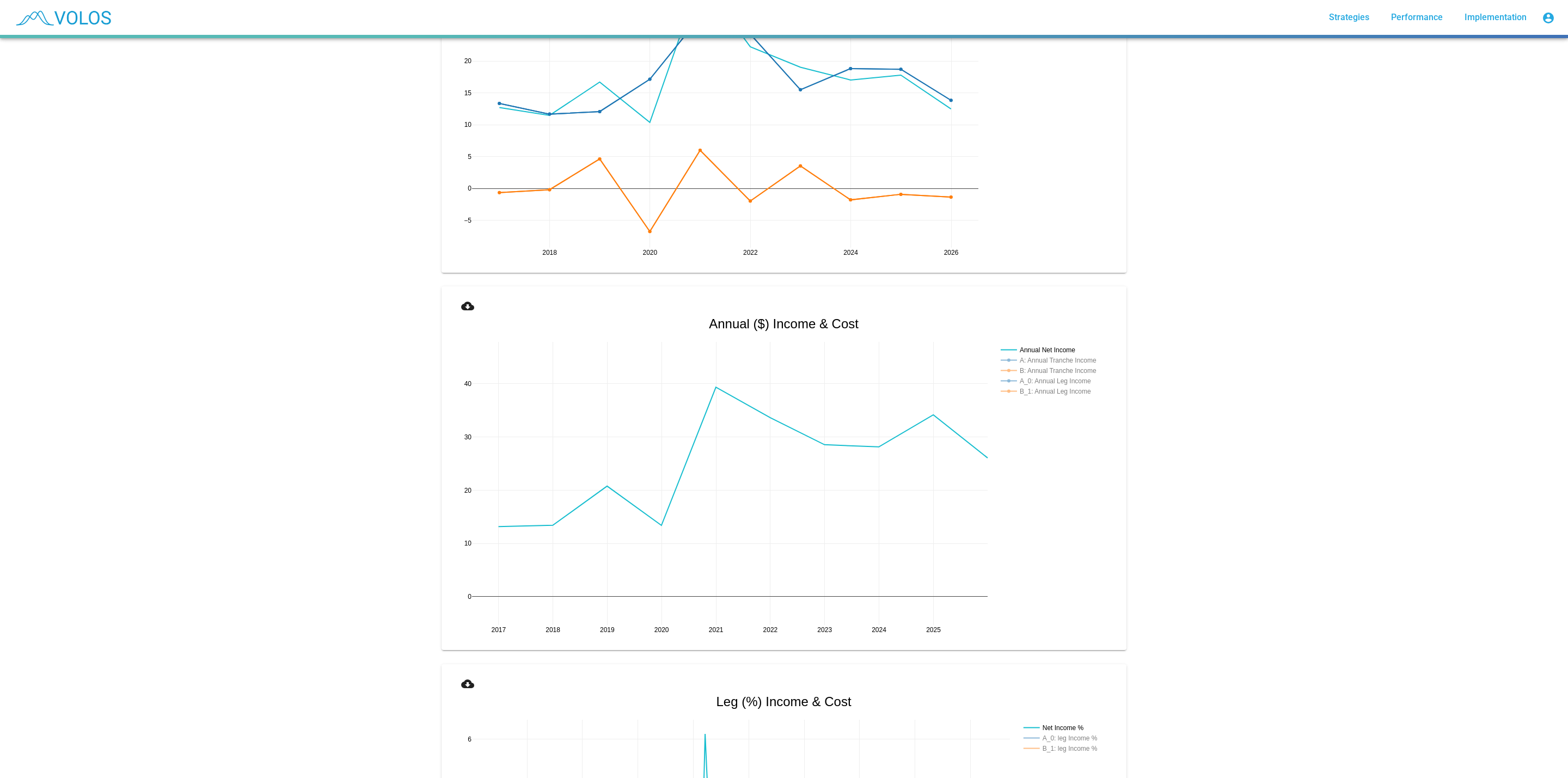
scroll to position [327, 0]
click at [1080, 363] on rect at bounding box center [1053, 363] width 110 height 11
click at [1058, 374] on rect at bounding box center [1053, 373] width 110 height 11
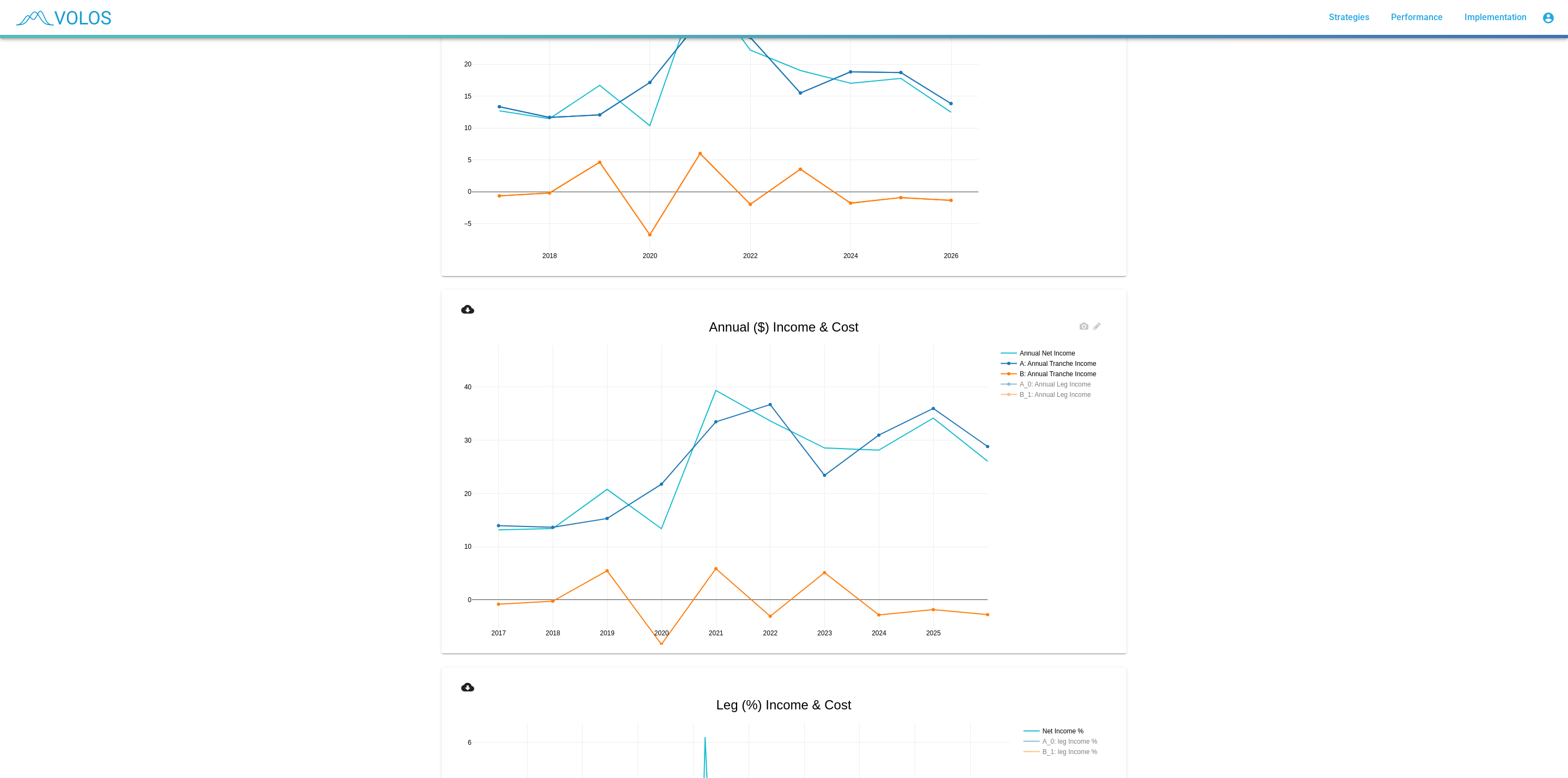
click at [1058, 374] on rect at bounding box center [1053, 373] width 110 height 11
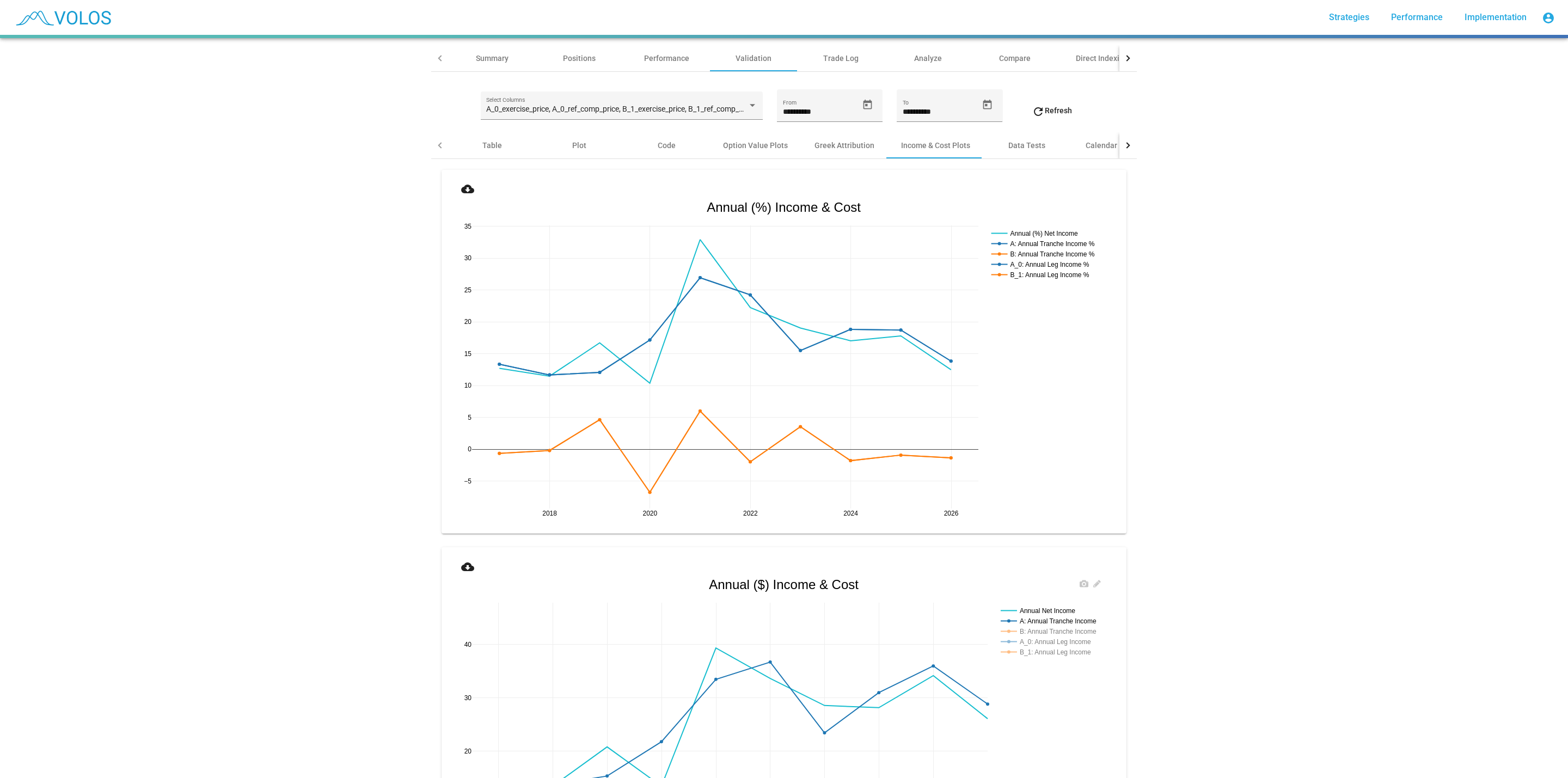
scroll to position [408, 0]
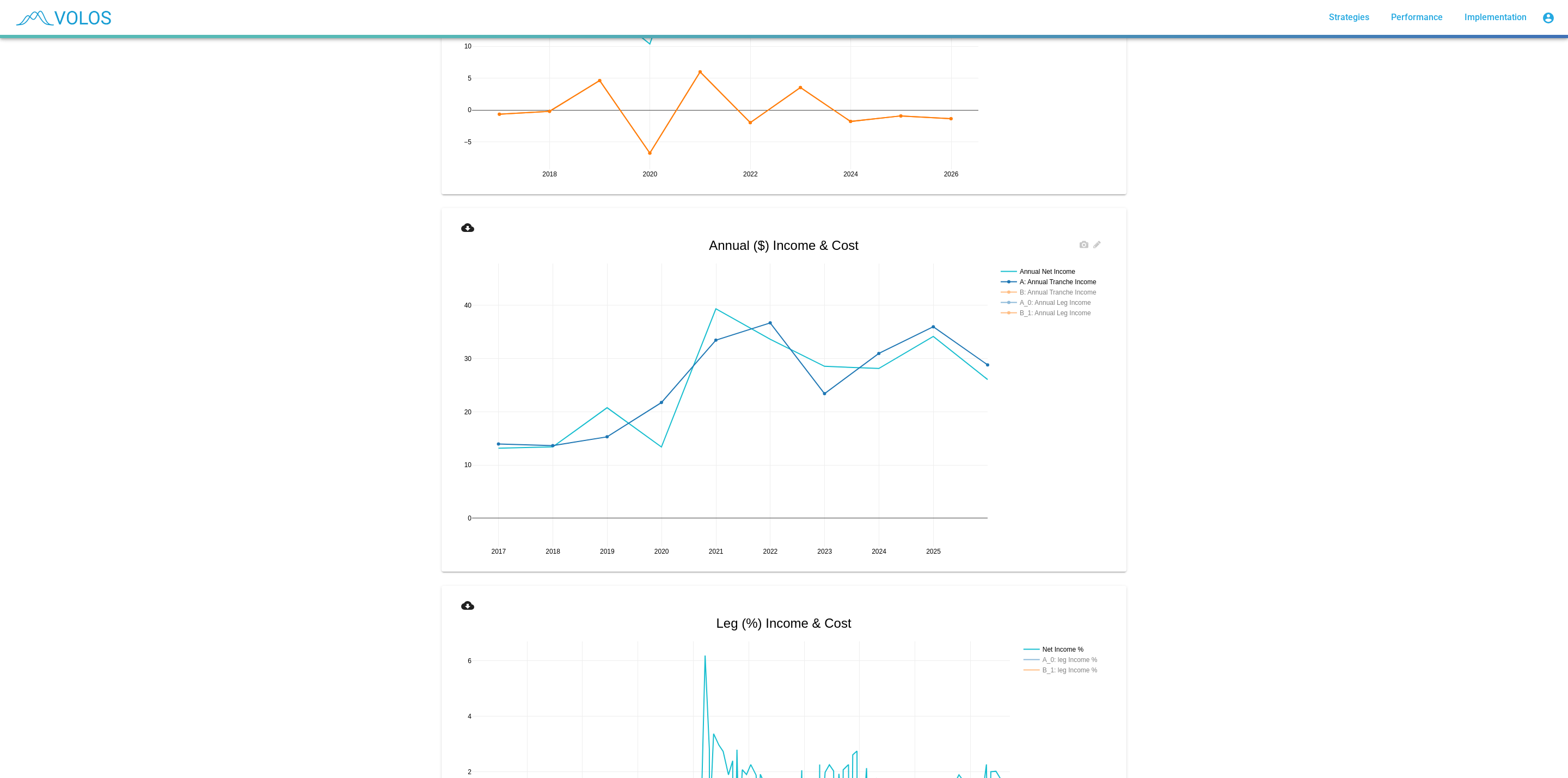
click at [1083, 292] on rect at bounding box center [1053, 292] width 110 height 11
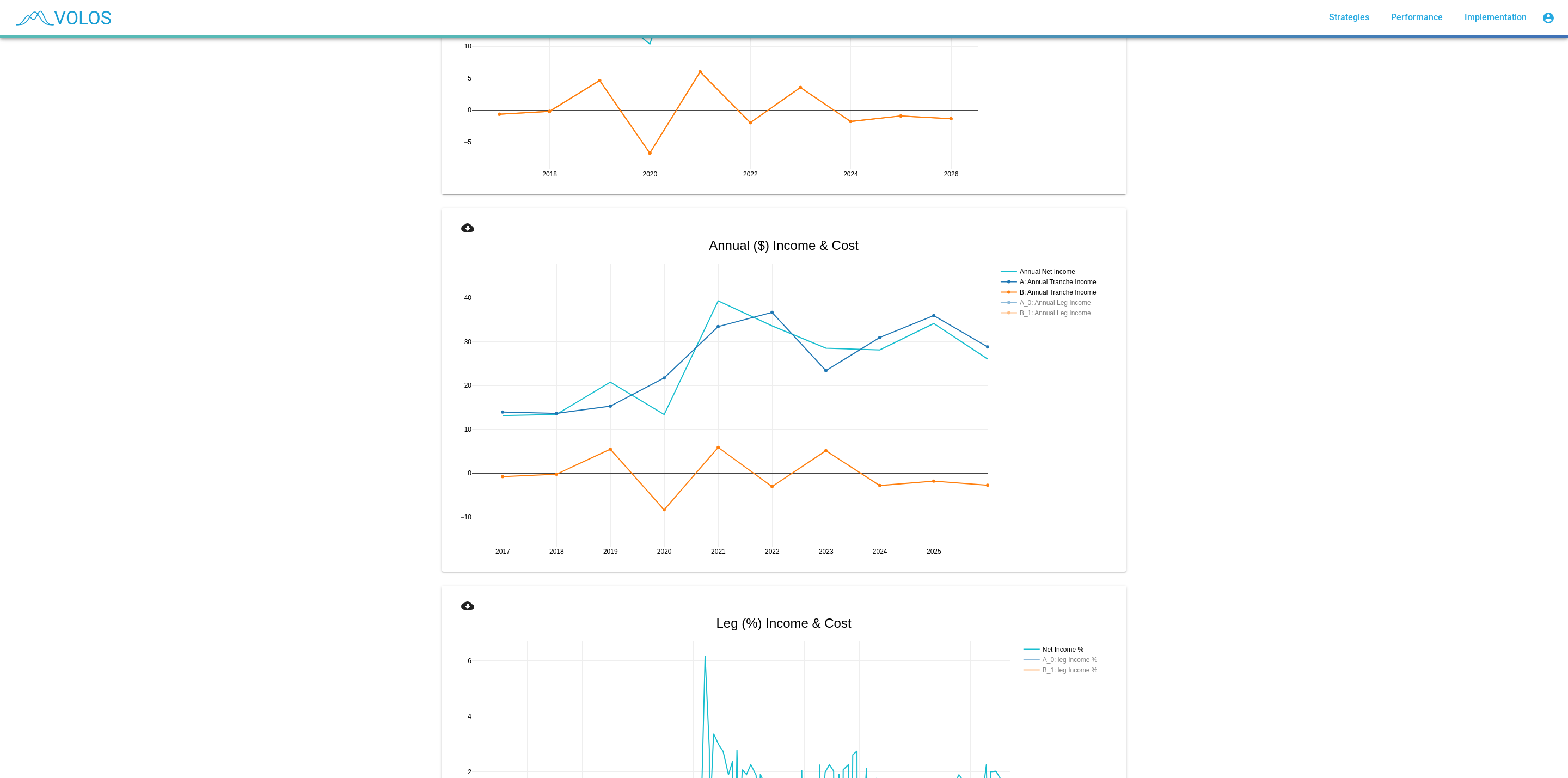
drag, startPoint x: 459, startPoint y: 552, endPoint x: 464, endPoint y: 502, distance: 50.2
click at [1038, 312] on rect at bounding box center [1053, 312] width 110 height 11
click at [1052, 300] on rect at bounding box center [1053, 302] width 110 height 11
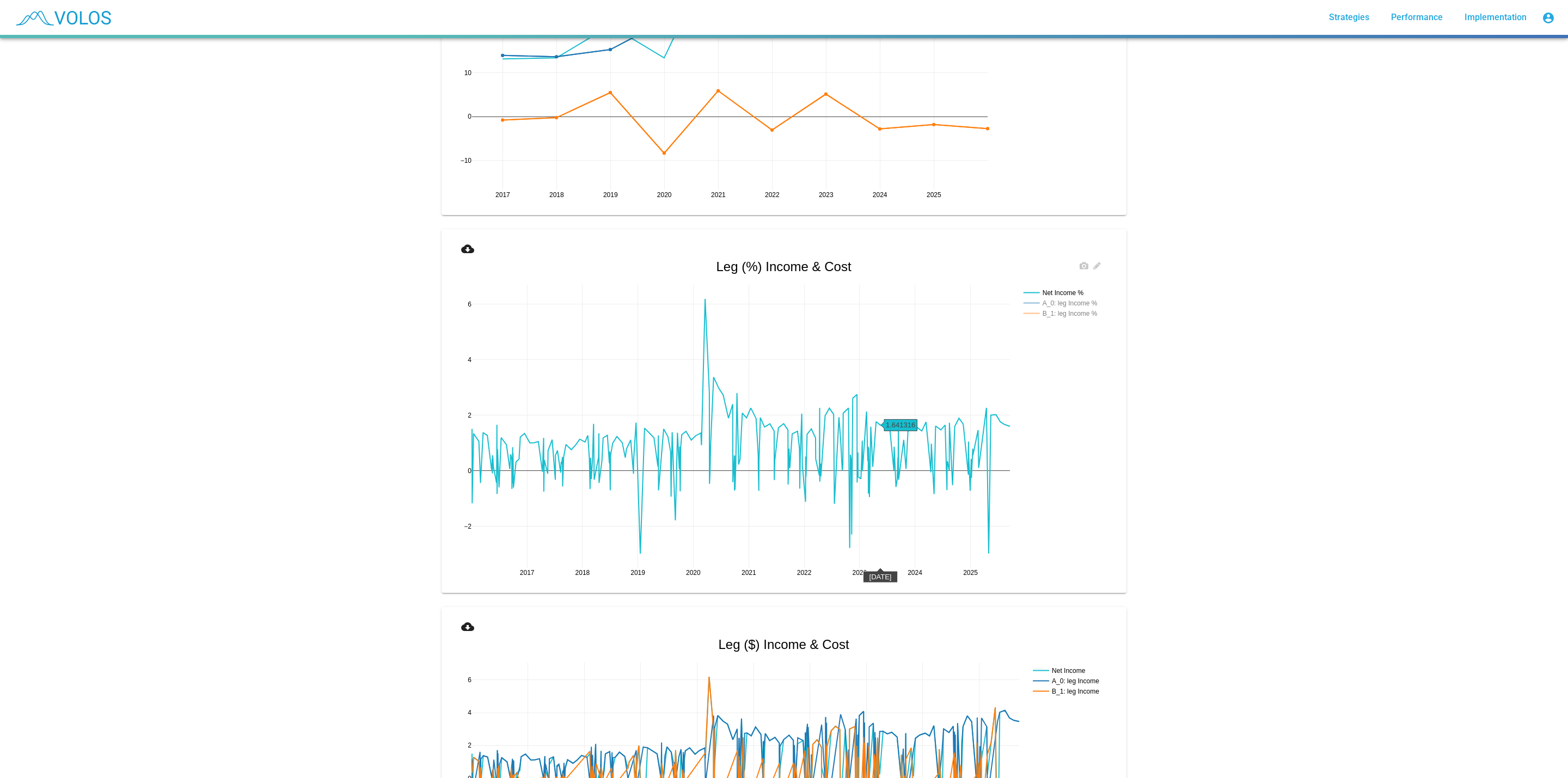
scroll to position [816, 0]
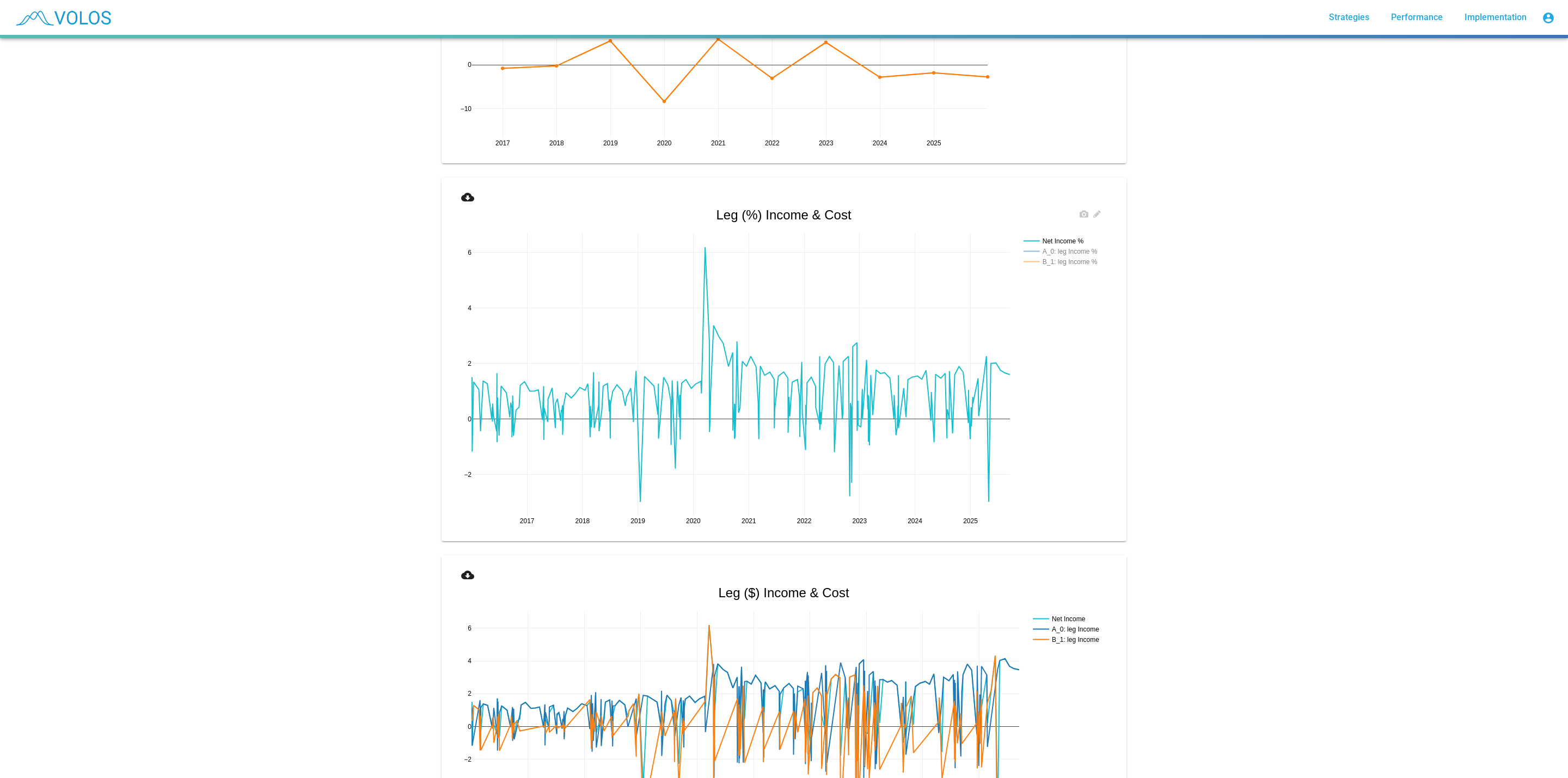
click at [1055, 263] on rect at bounding box center [1064, 261] width 86 height 11
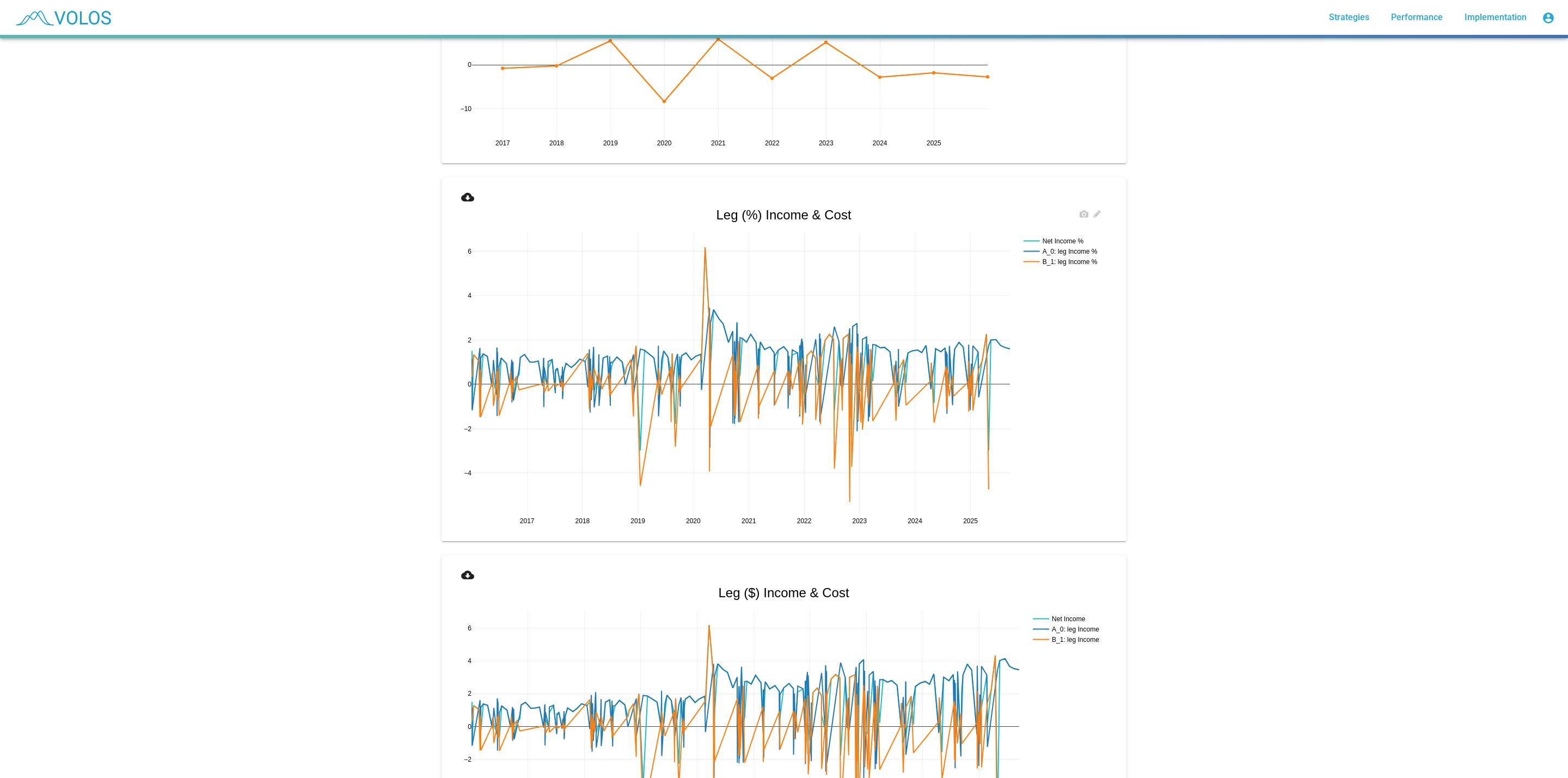
click at [1067, 257] on rect at bounding box center [1064, 261] width 86 height 11
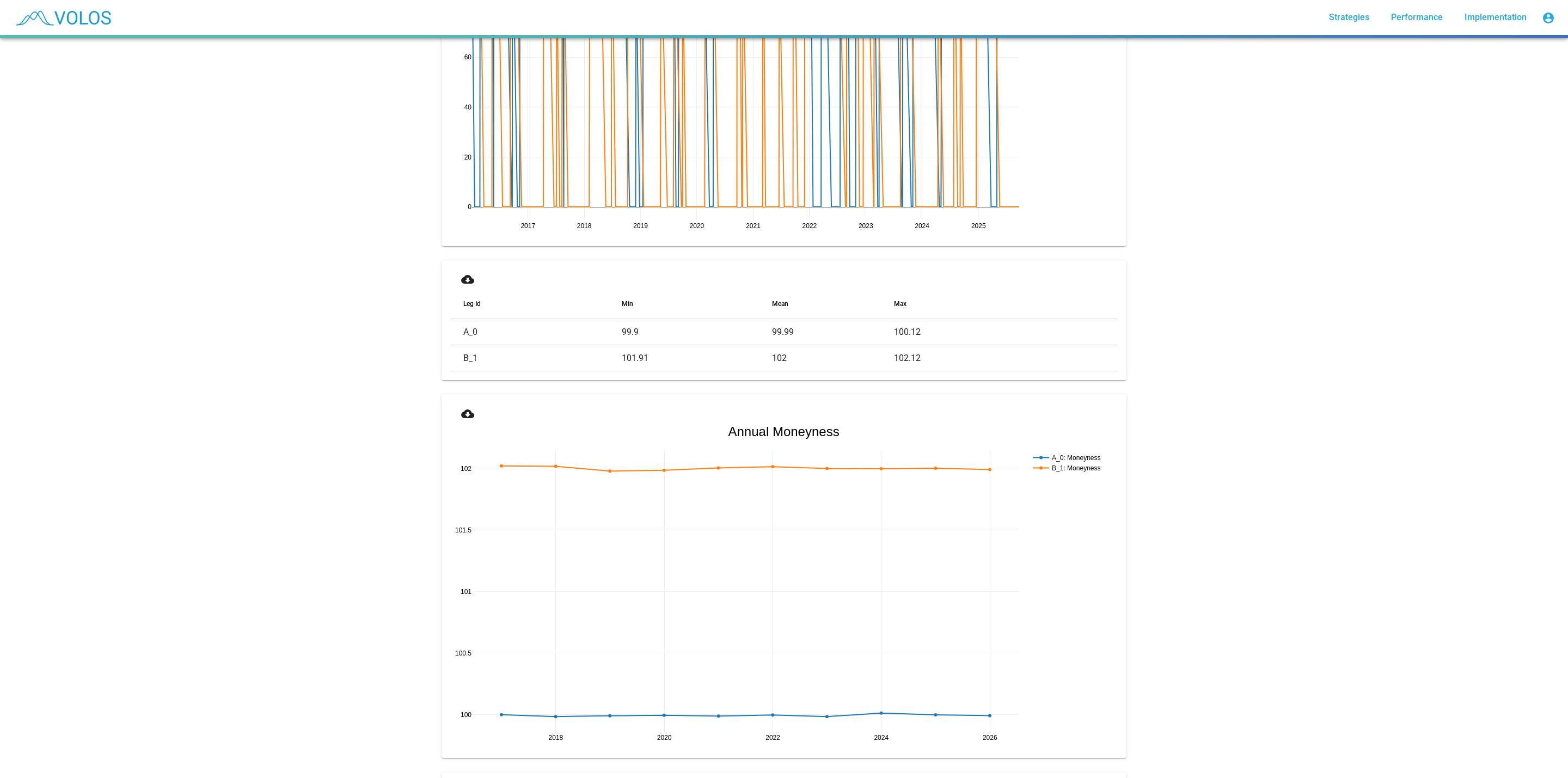
scroll to position [2425, 0]
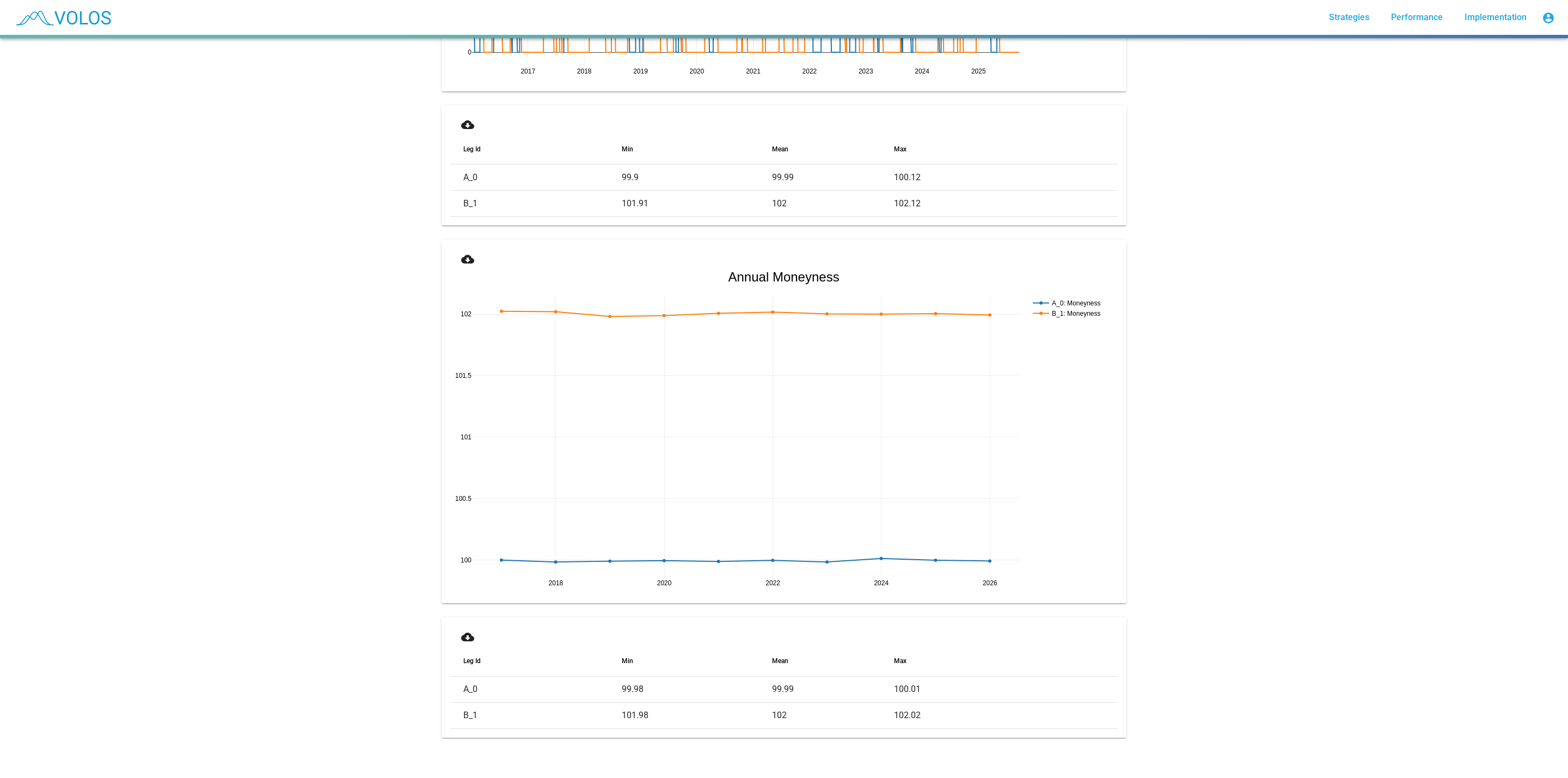
drag, startPoint x: 1233, startPoint y: 526, endPoint x: 1199, endPoint y: 315, distance: 213.7
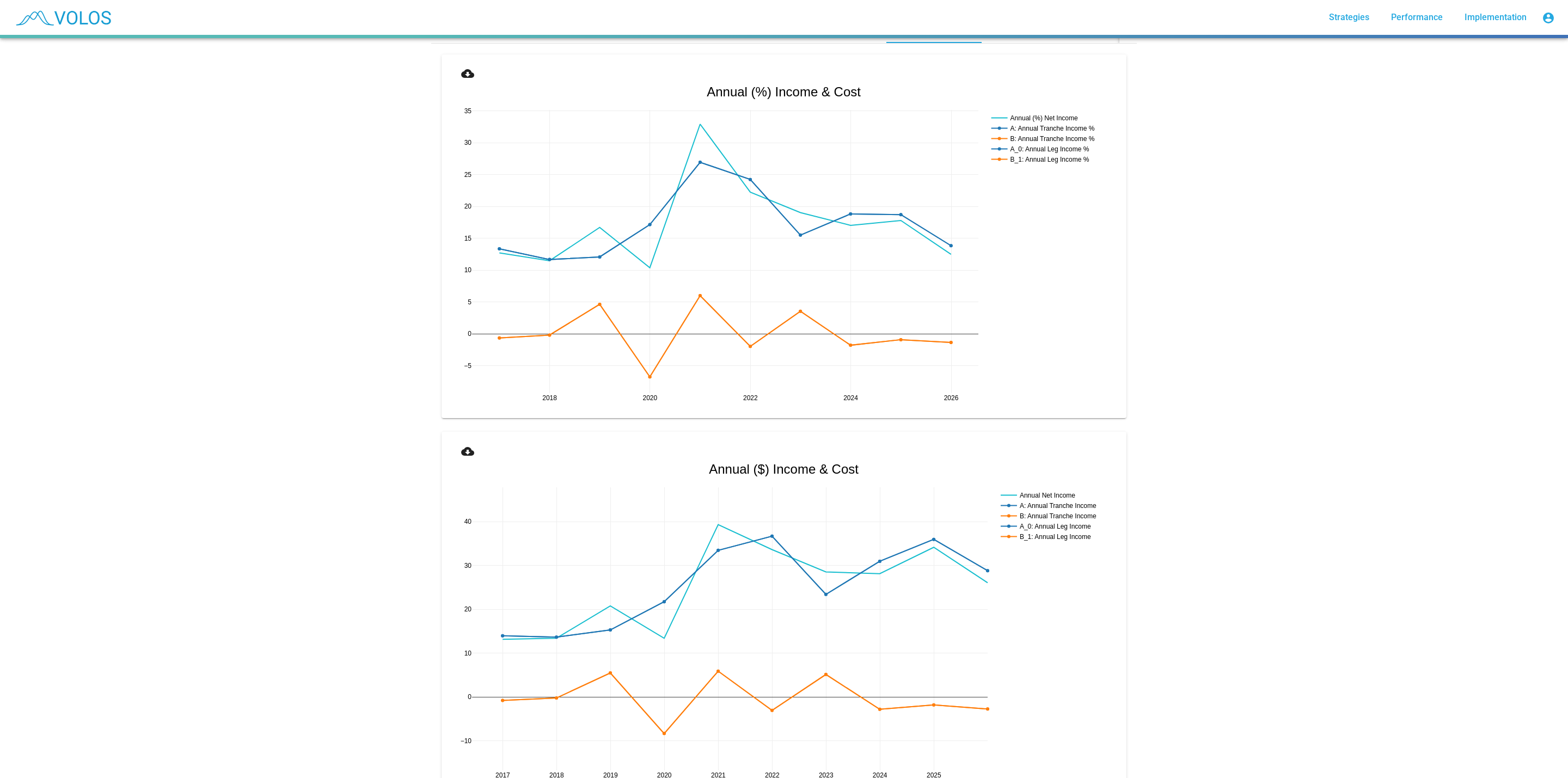
scroll to position [0, 0]
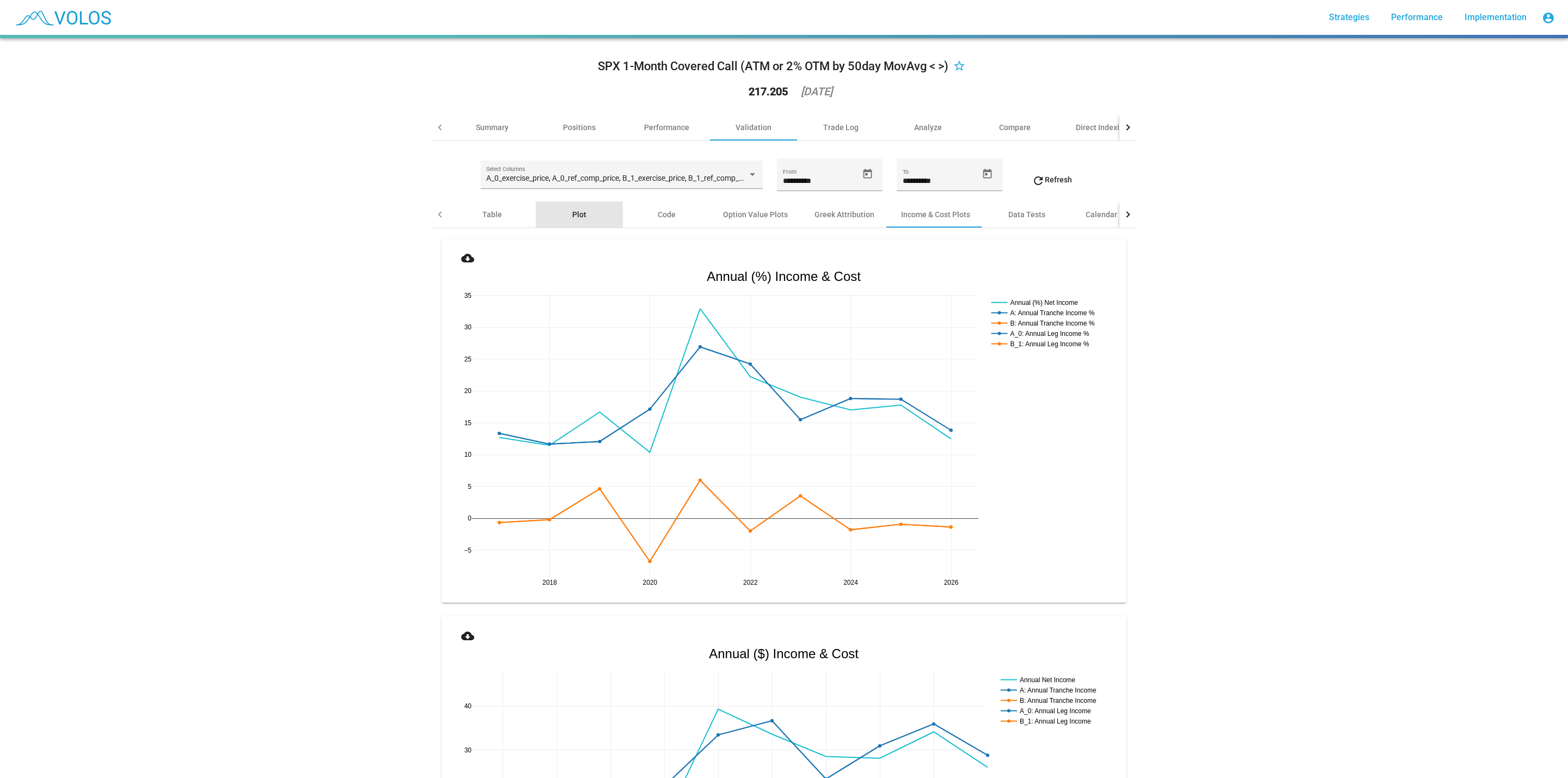
click at [581, 227] on div "Plot" at bounding box center [579, 214] width 87 height 26
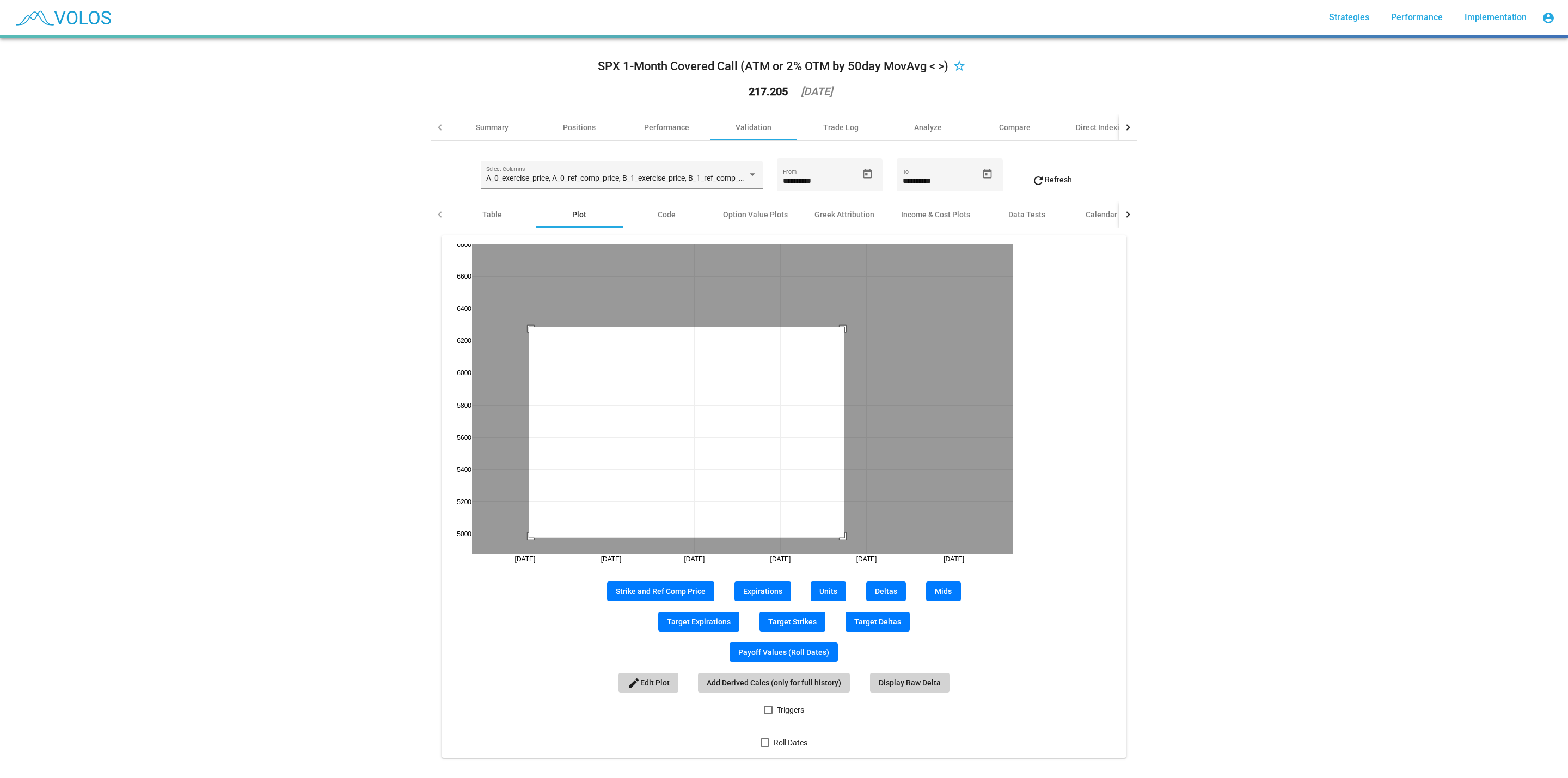
drag, startPoint x: 523, startPoint y: 327, endPoint x: 839, endPoint y: 538, distance: 380.0
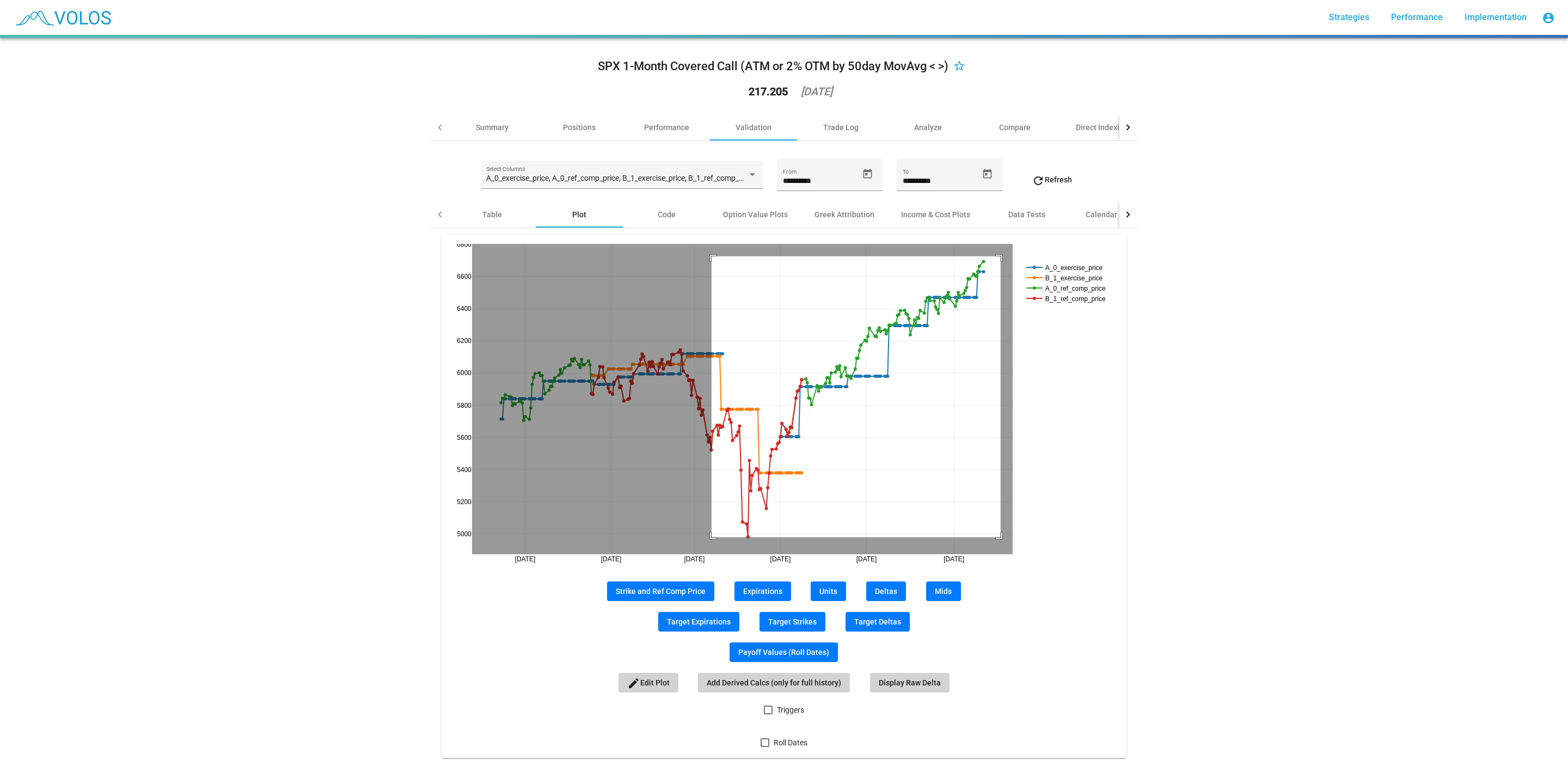
drag, startPoint x: 705, startPoint y: 537, endPoint x: 995, endPoint y: 256, distance: 403.8
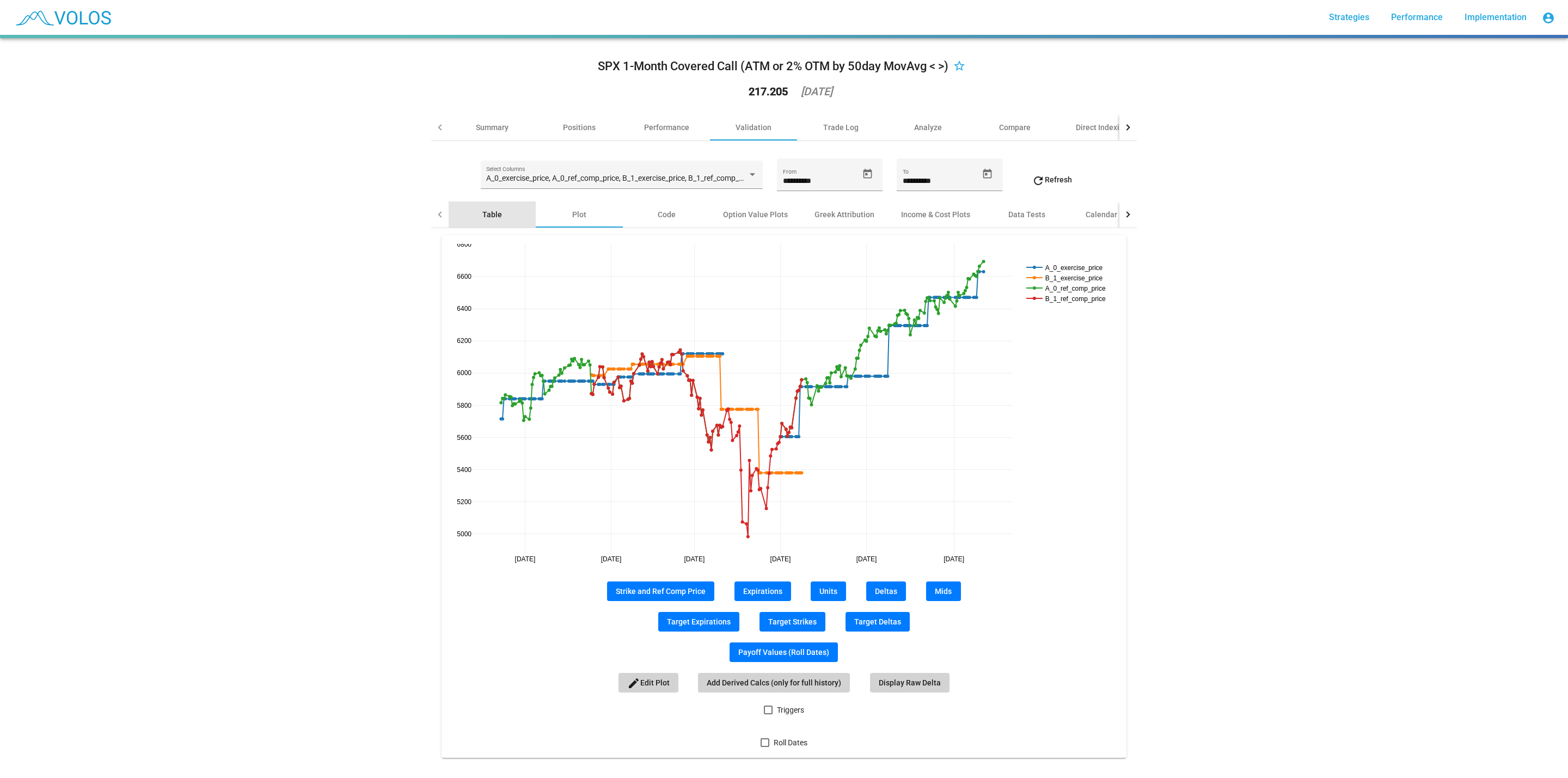
drag, startPoint x: 495, startPoint y: 214, endPoint x: 500, endPoint y: 208, distance: 7.8
click at [495, 214] on div "Table" at bounding box center [492, 214] width 87 height 26
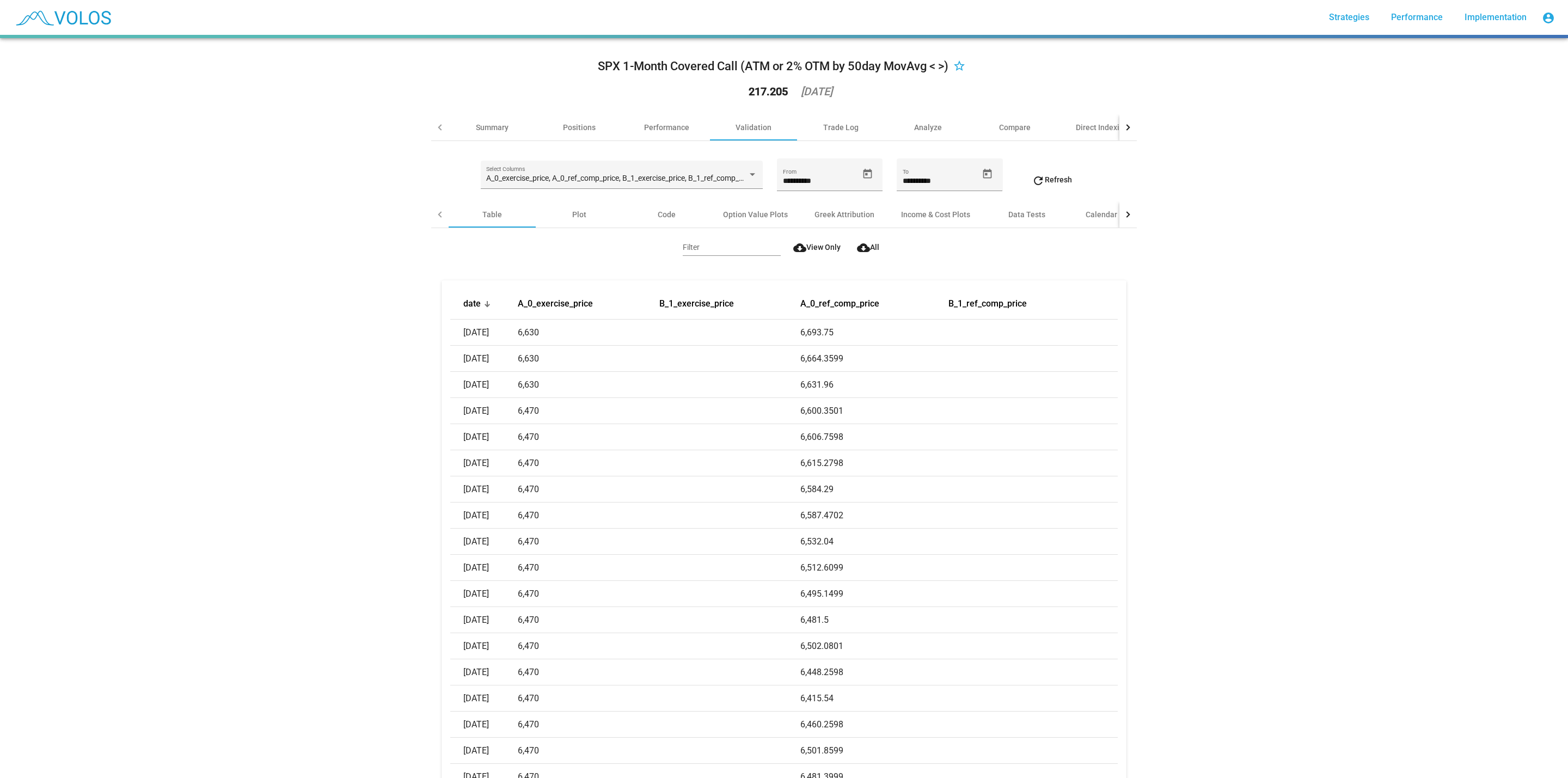
click at [487, 125] on div "Summary" at bounding box center [492, 127] width 33 height 11
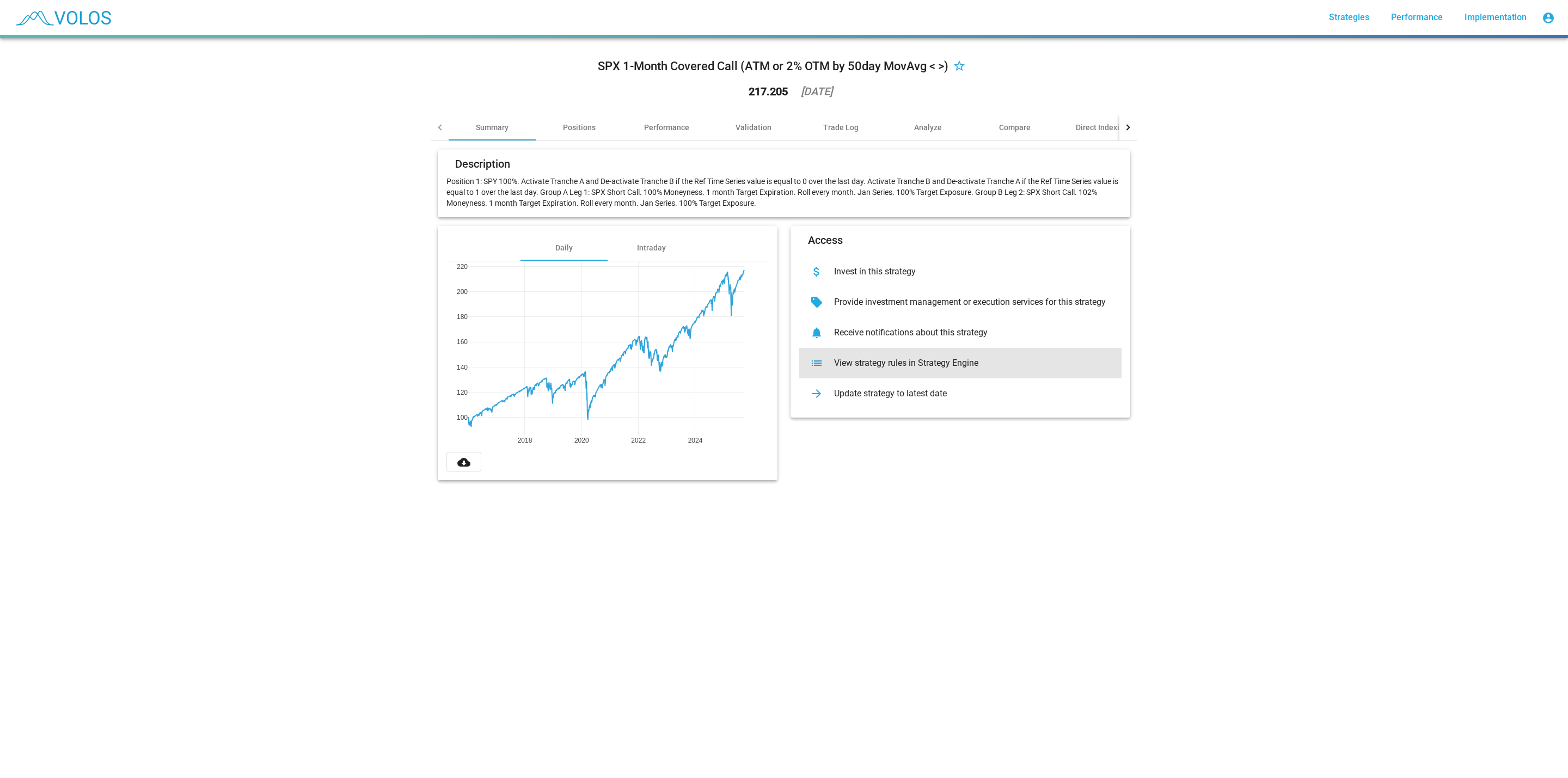
click at [891, 356] on div "list View strategy rules in Strategy Engine" at bounding box center [961, 363] width 323 height 30
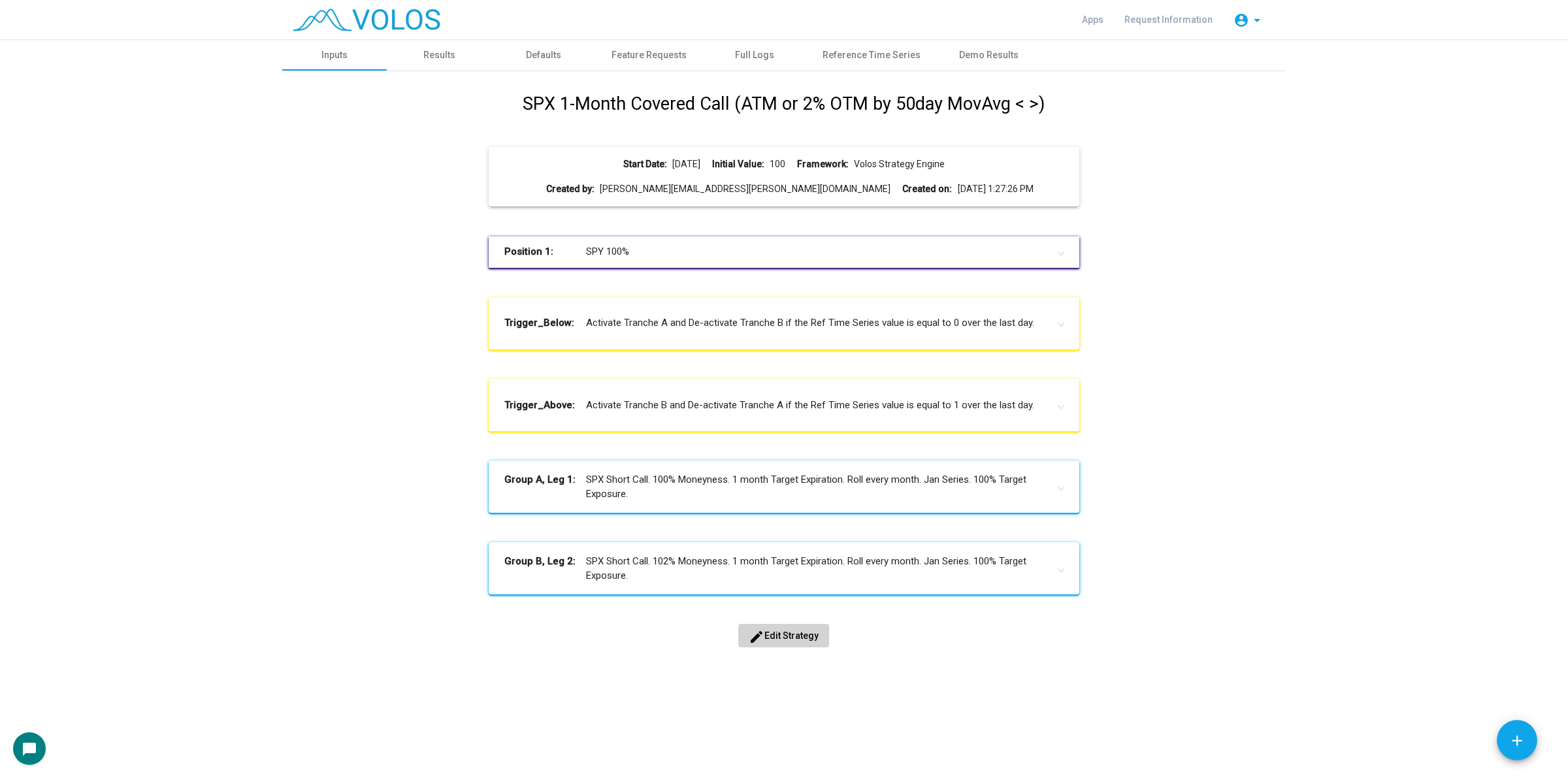
click at [1321, 319] on as-strategy-engine-wrapper "**********" at bounding box center [784, 358] width 1568 height 638
